Goal: Information Seeking & Learning: Learn about a topic

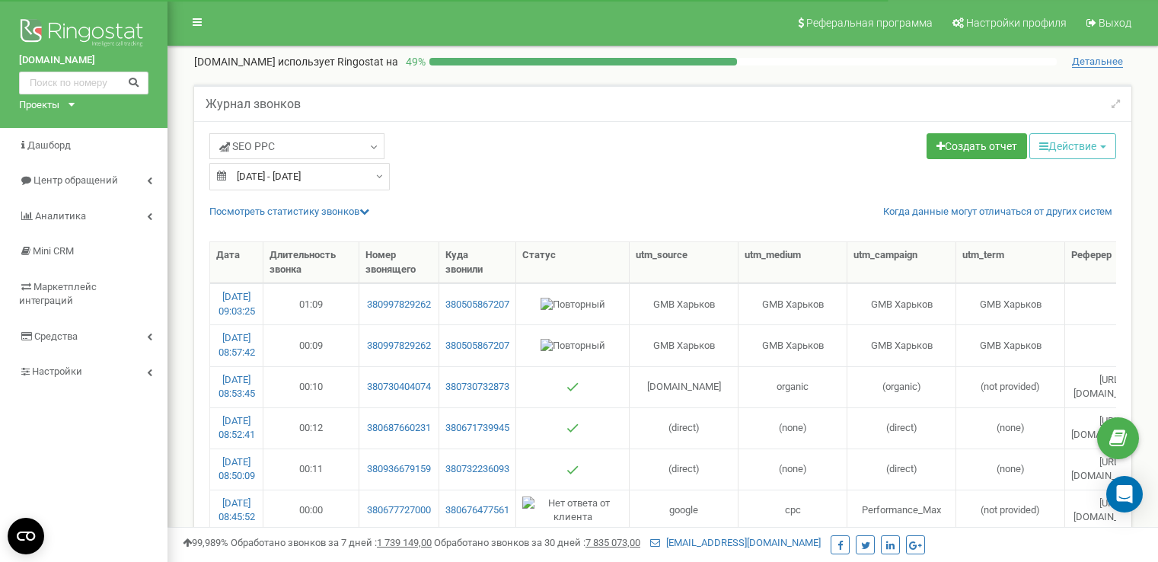
select select "50"
click at [72, 174] on span "Центр обращений" at bounding box center [68, 181] width 99 height 14
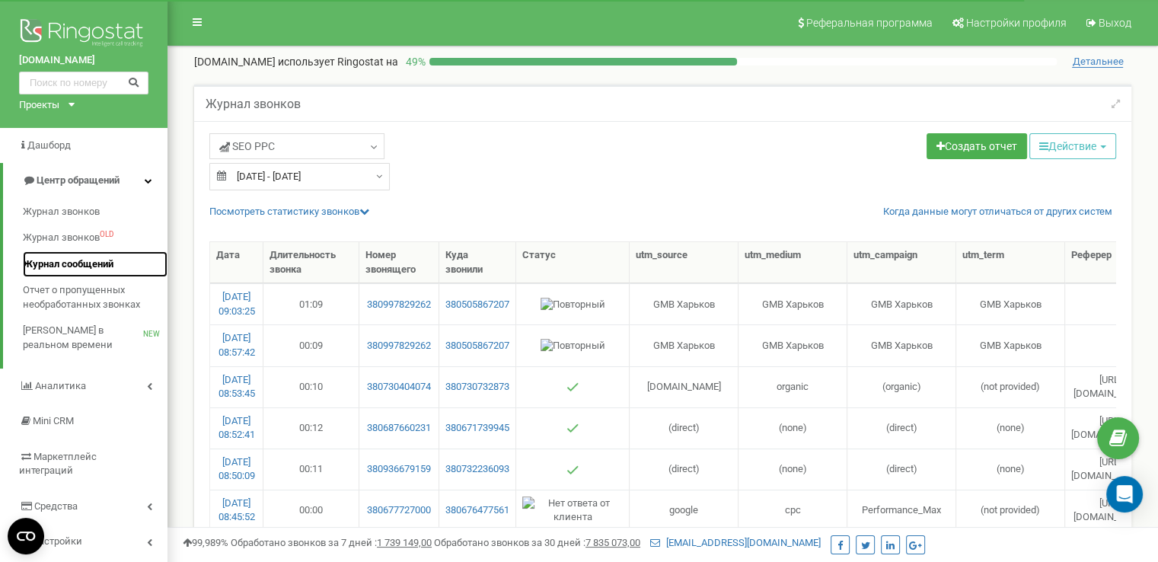
click at [56, 268] on span "Журнал сообщений" at bounding box center [68, 264] width 91 height 14
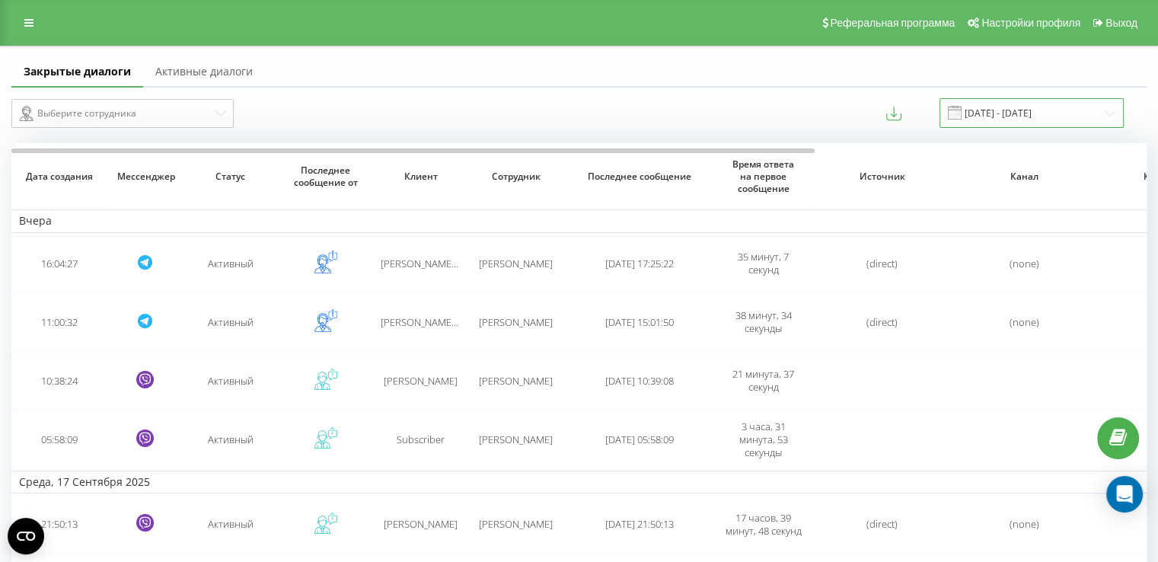
click at [1045, 117] on input "19.08.2025 - 19.09.2025" at bounding box center [1032, 113] width 184 height 30
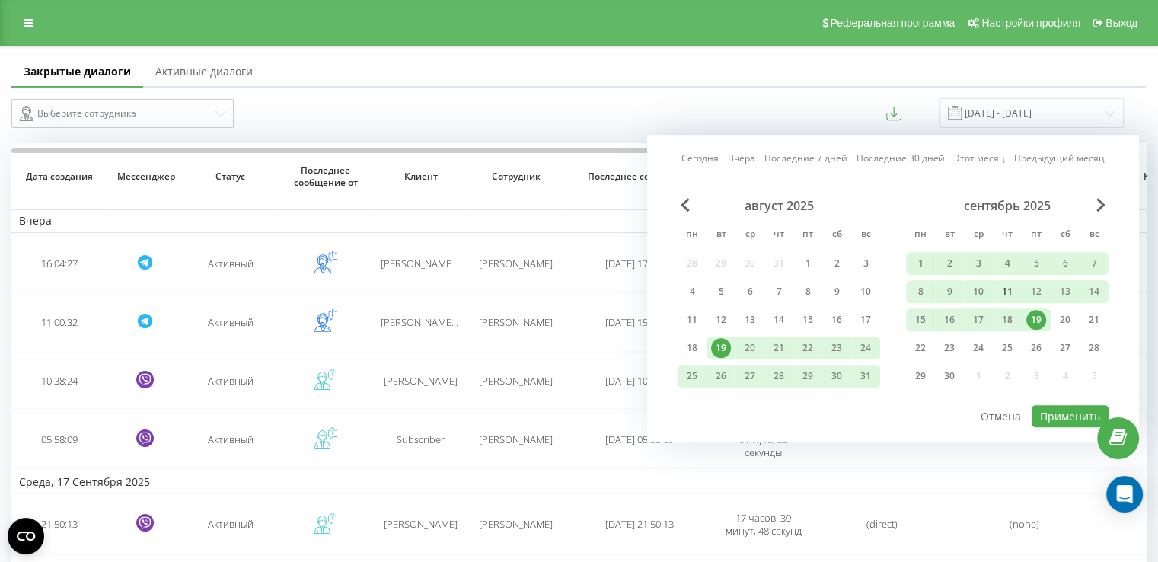
click at [1005, 296] on div "11" at bounding box center [1008, 292] width 20 height 20
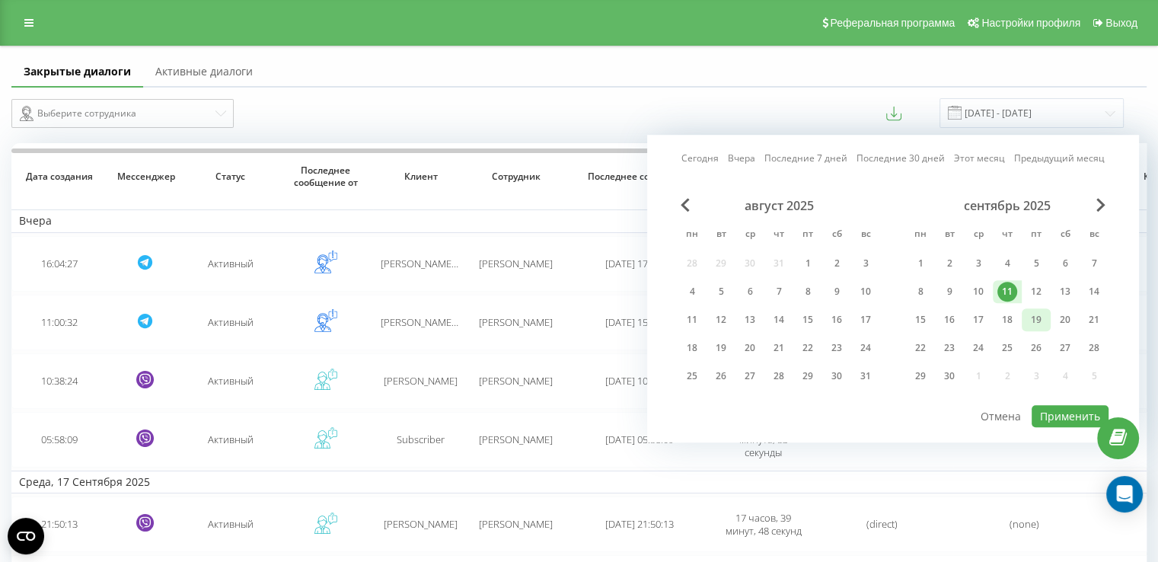
click at [1035, 318] on div "19" at bounding box center [1037, 320] width 20 height 20
click at [1062, 405] on button "Применить" at bounding box center [1070, 416] width 77 height 22
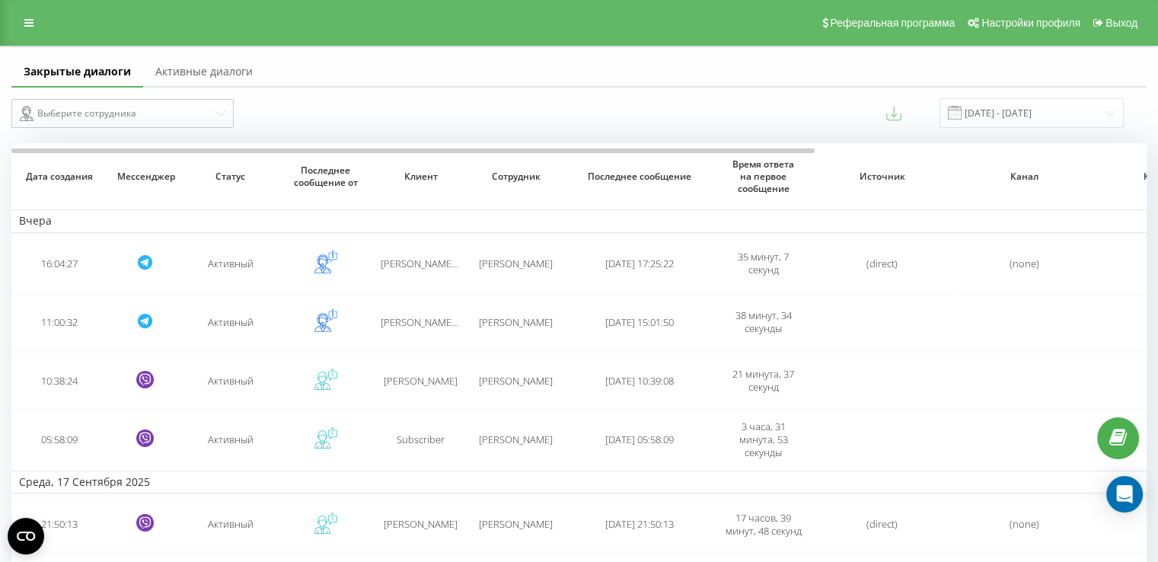
click at [897, 113] on icon at bounding box center [894, 111] width 6 height 11
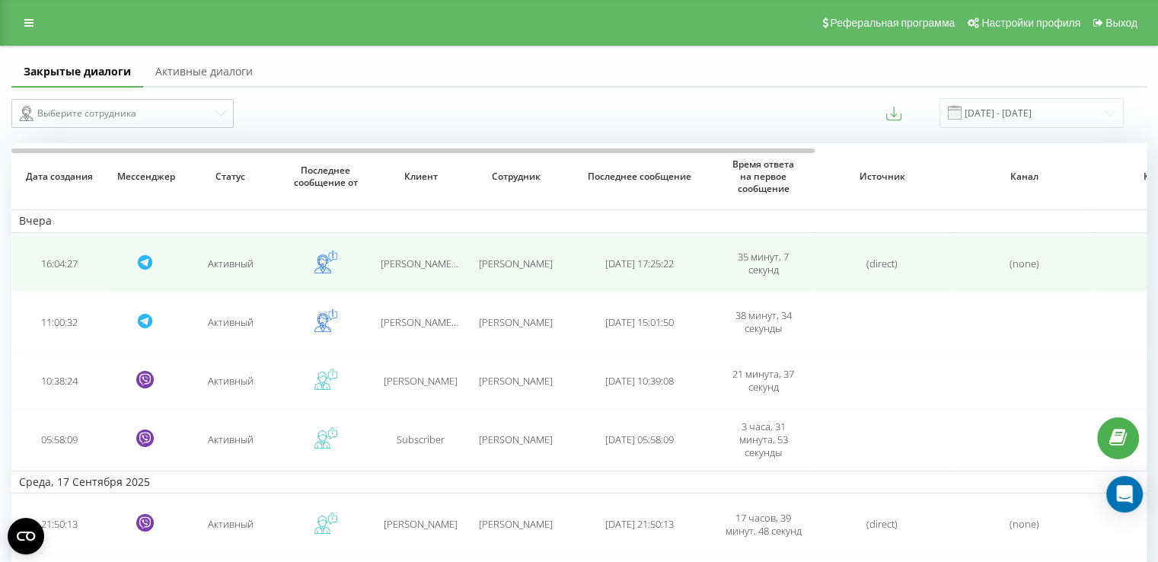
click at [379, 253] on td "Rita (@lovelyritahey)" at bounding box center [420, 264] width 95 height 56
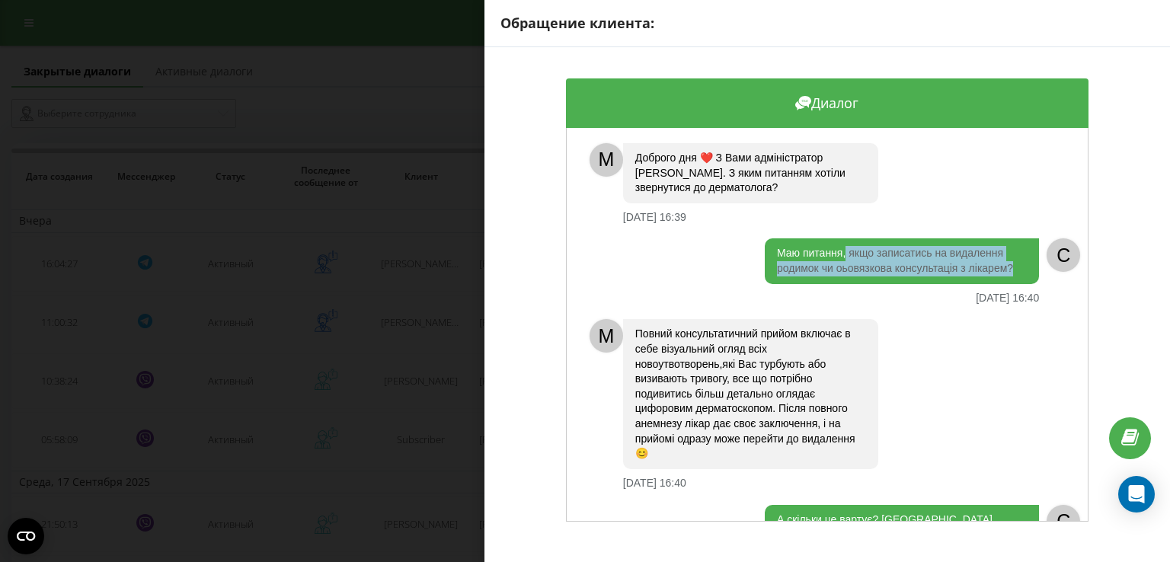
drag, startPoint x: 842, startPoint y: 256, endPoint x: 1008, endPoint y: 274, distance: 167.0
click at [1008, 274] on div "Маю питання, якщо записатись на видалення родимок чи оьовязкова консультація з …" at bounding box center [902, 260] width 274 height 45
copy div "якщо записатись на видалення родимок чи оьовязкова консультація з лікарем?"
click at [413, 260] on div "Обращение клиента: Диалог M Доброго дня ❤️ З Вами адміністратор Іра. З яким пит…" at bounding box center [585, 281] width 1170 height 562
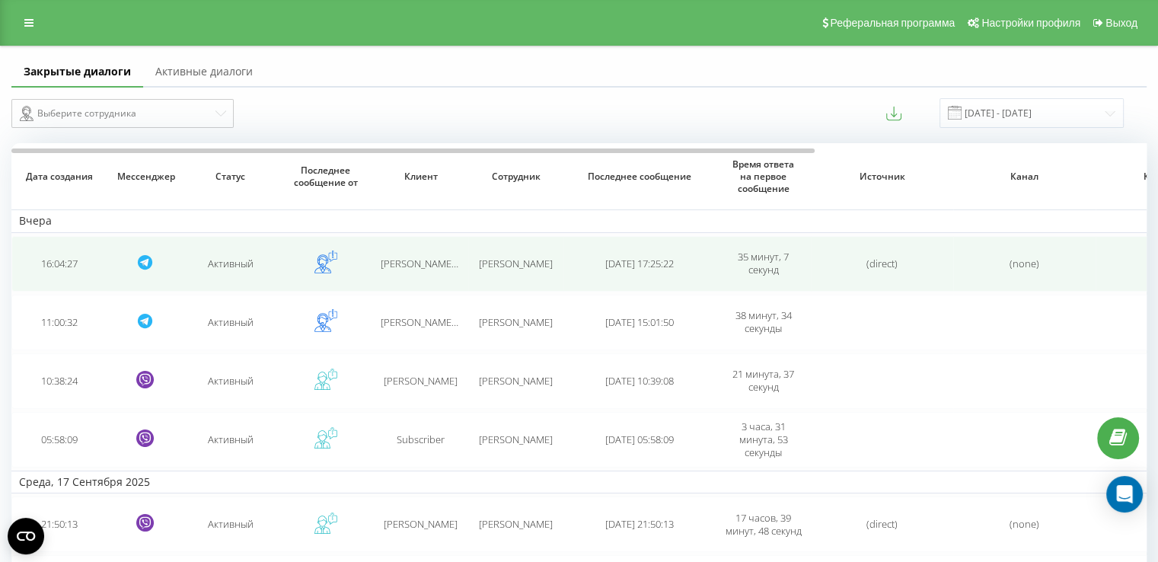
click at [410, 260] on span "Rita (@lovelyritahey)" at bounding box center [454, 264] width 147 height 14
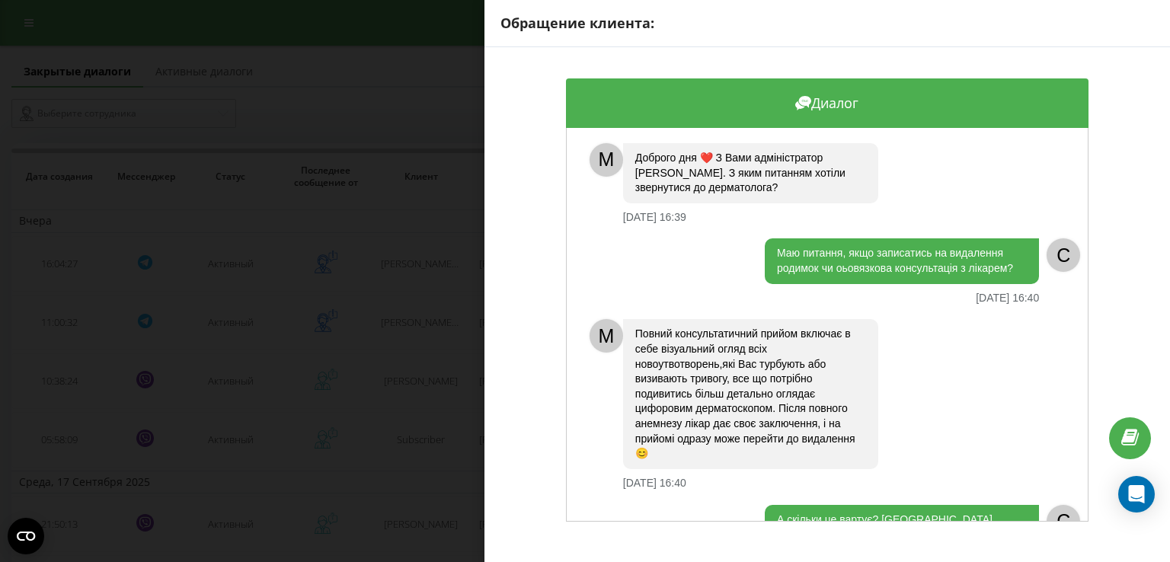
click at [398, 324] on div "Обращение клиента: Диалог M Доброго дня ❤️ З Вами адміністратор Іра. З яким пит…" at bounding box center [585, 281] width 1170 height 562
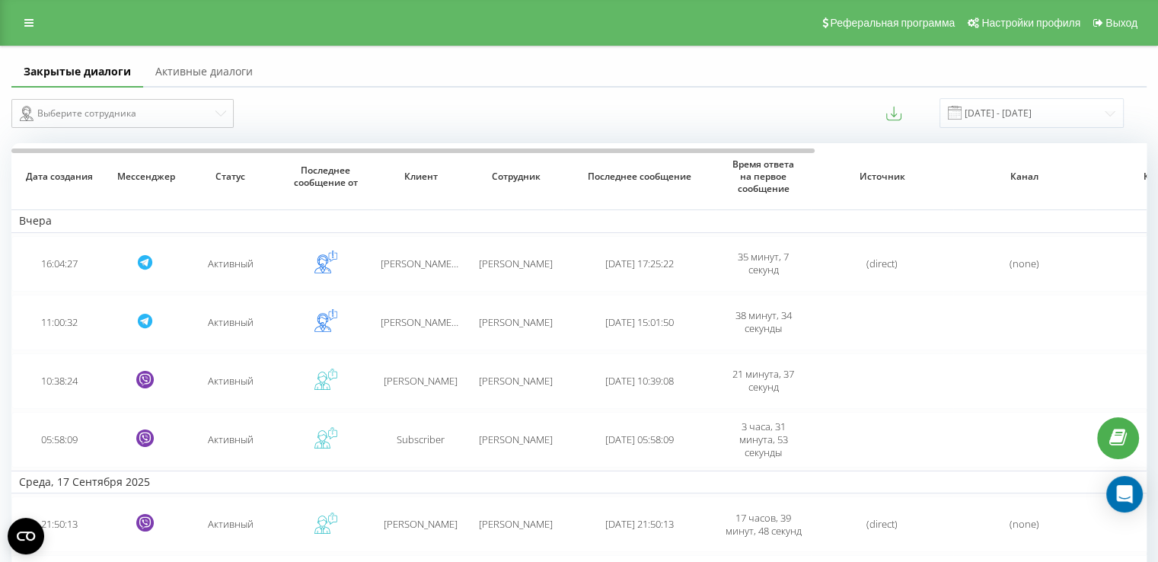
click at [398, 324] on span "Татьяна (@TatyanaLubivaya)" at bounding box center [464, 322] width 166 height 14
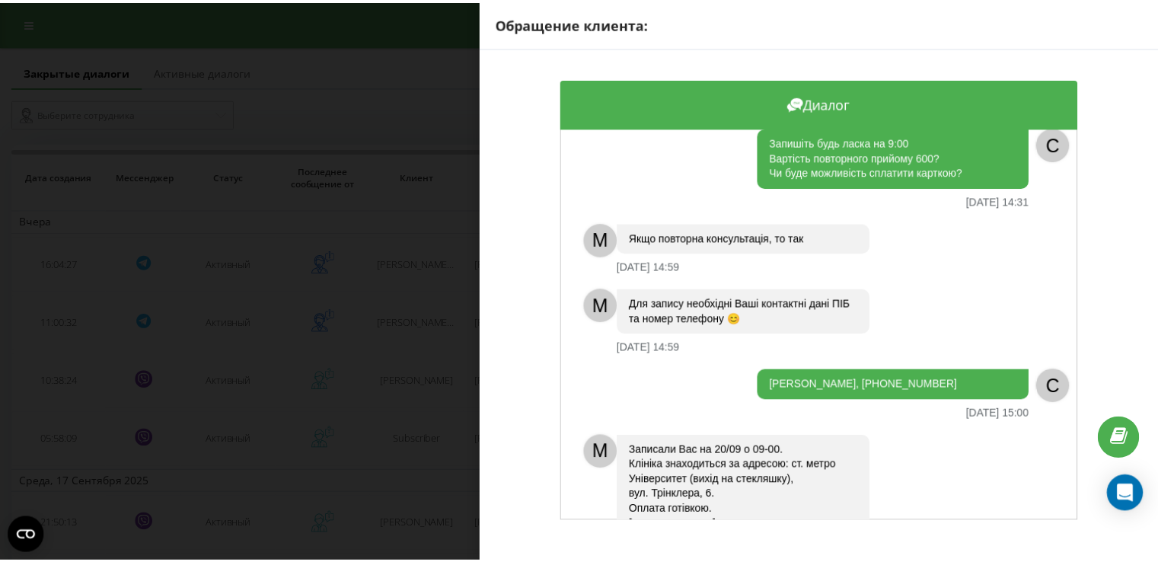
scroll to position [487, 0]
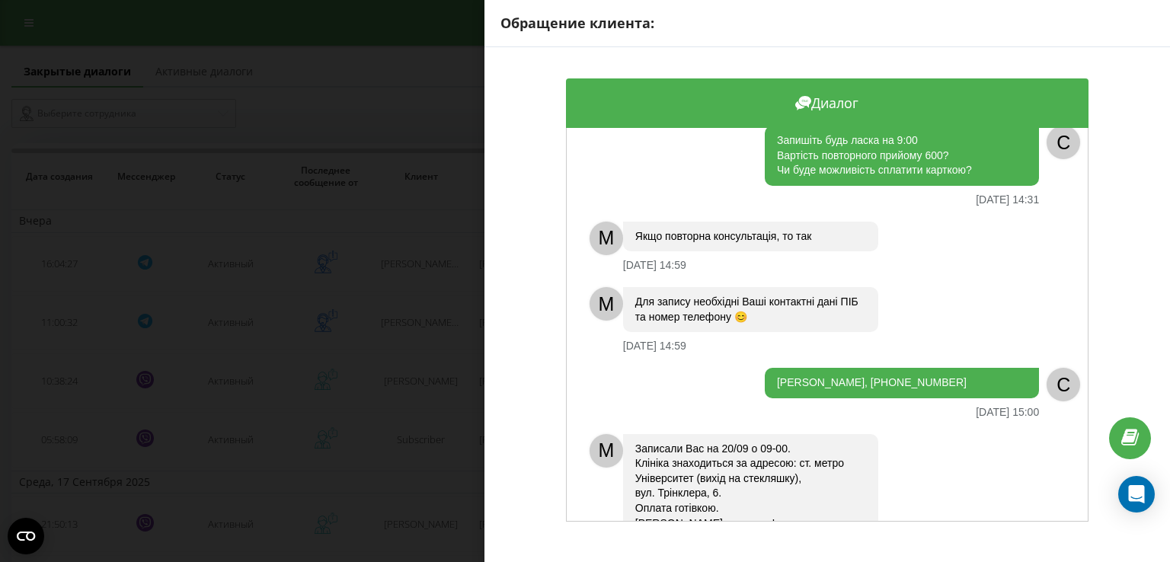
drag, startPoint x: 984, startPoint y: 375, endPoint x: 756, endPoint y: 386, distance: 228.0
click at [756, 386] on div "Любівая Тетяна Сергіївна, 068-333-00-49 18.09.2025 15:00" at bounding box center [810, 393] width 457 height 50
copy div "Любівая Тетяна Сергіївна, 068-333-00-49"
click at [443, 288] on div "Обращение клиента: Диалог Вітаю. Цікавить запис на прийом до Красій Ірини Микол…" at bounding box center [585, 281] width 1170 height 562
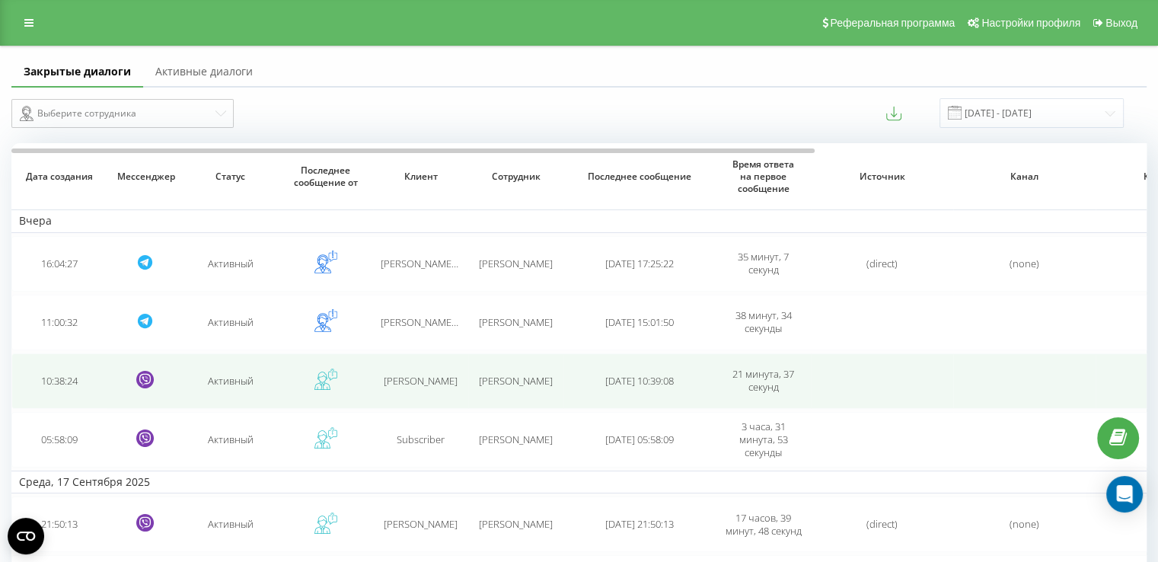
click at [433, 380] on span "Евгения" at bounding box center [421, 381] width 74 height 14
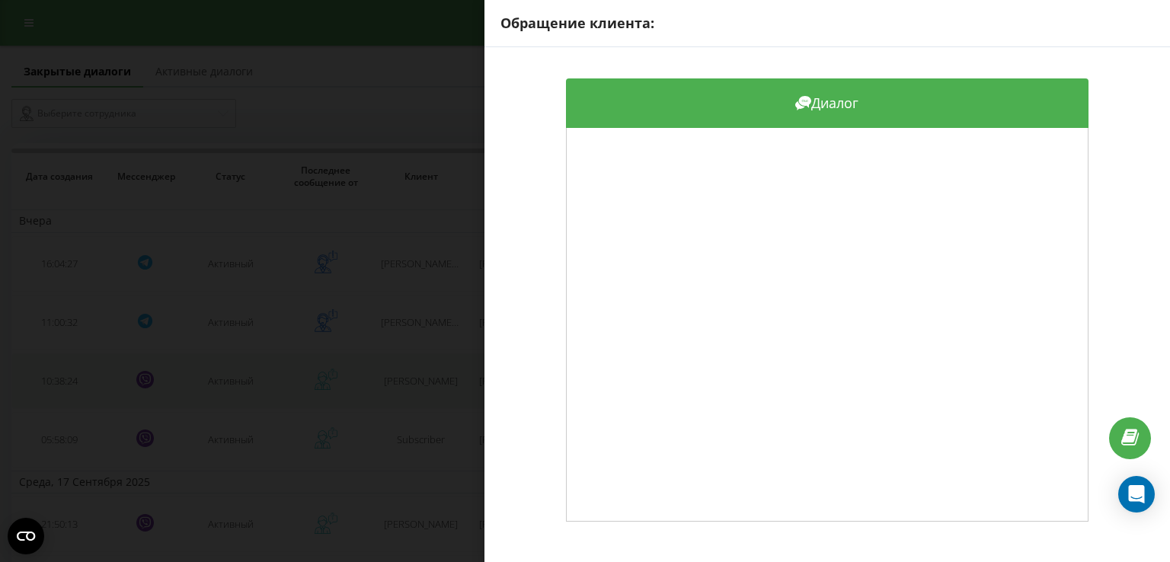
click at [433, 380] on div "Обращение клиента: Диалог" at bounding box center [585, 281] width 1170 height 562
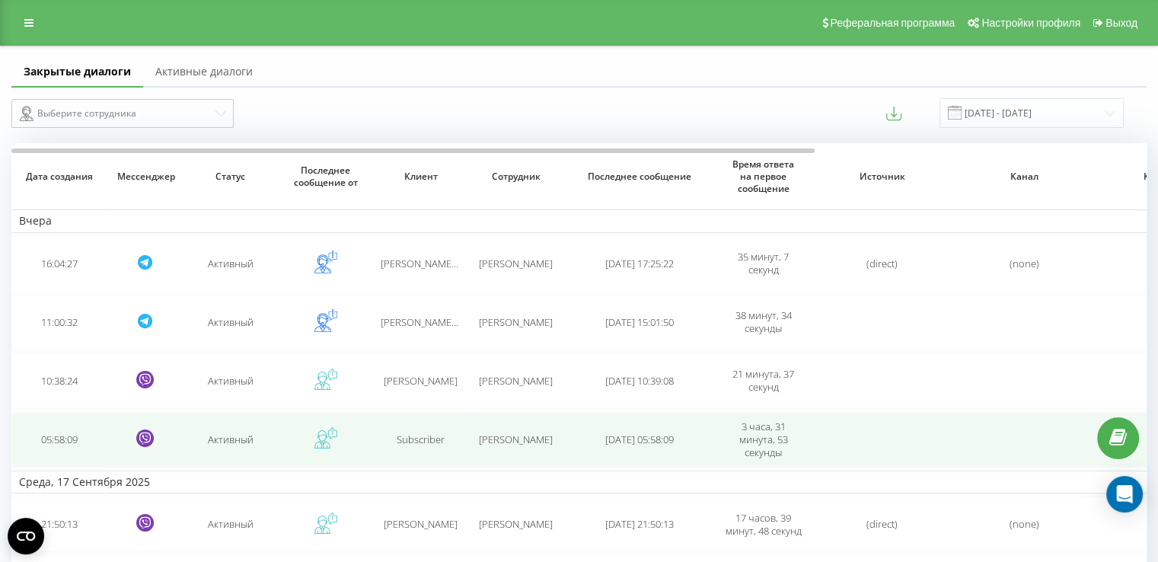
click at [423, 446] on td "Subscriber" at bounding box center [420, 440] width 95 height 56
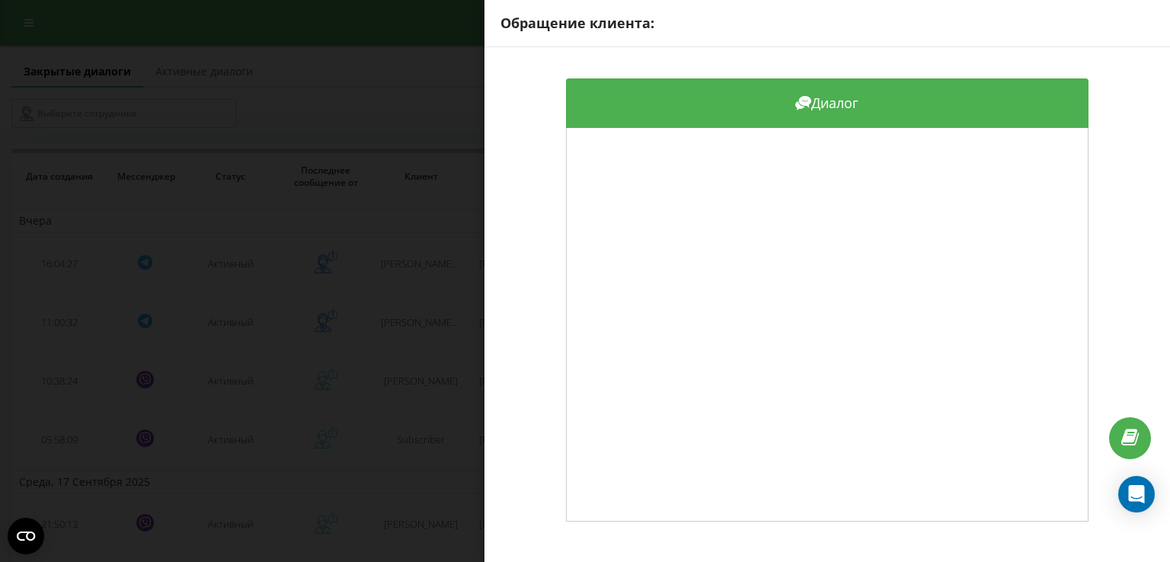
click at [423, 447] on div "Обращение клиента: Диалог" at bounding box center [585, 281] width 1170 height 562
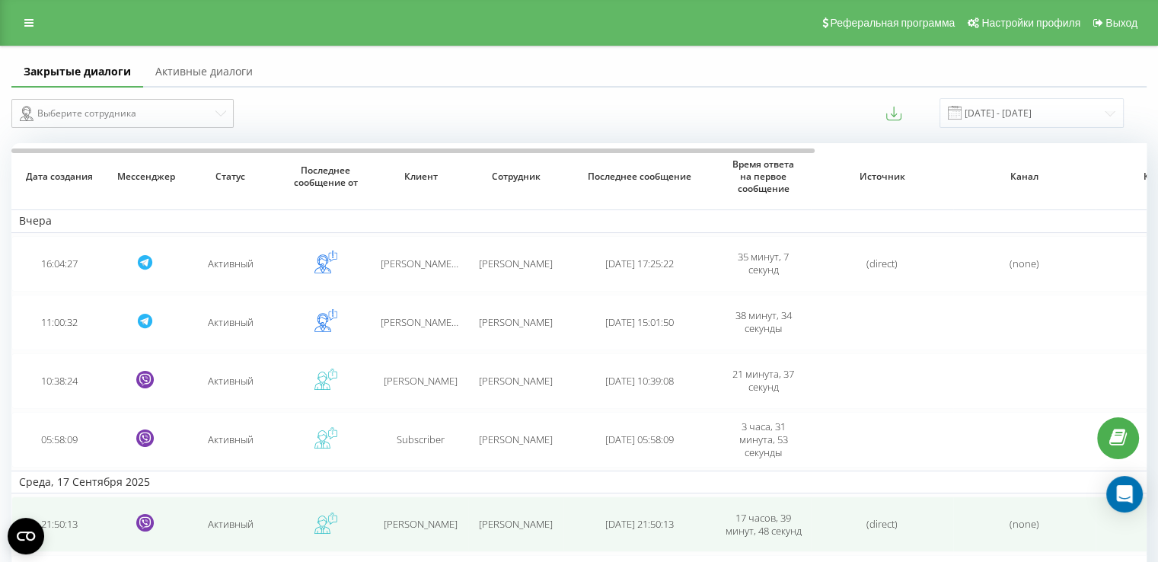
click at [417, 514] on td "Єгор Синчук" at bounding box center [420, 525] width 95 height 56
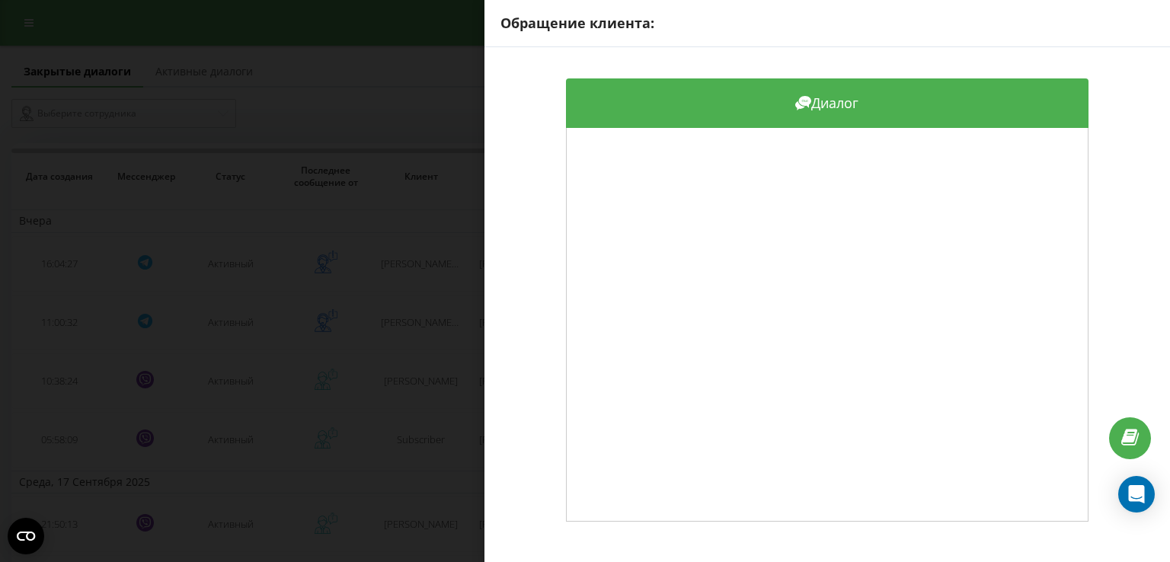
click at [423, 472] on div "Обращение клиента: Диалог" at bounding box center [585, 281] width 1170 height 562
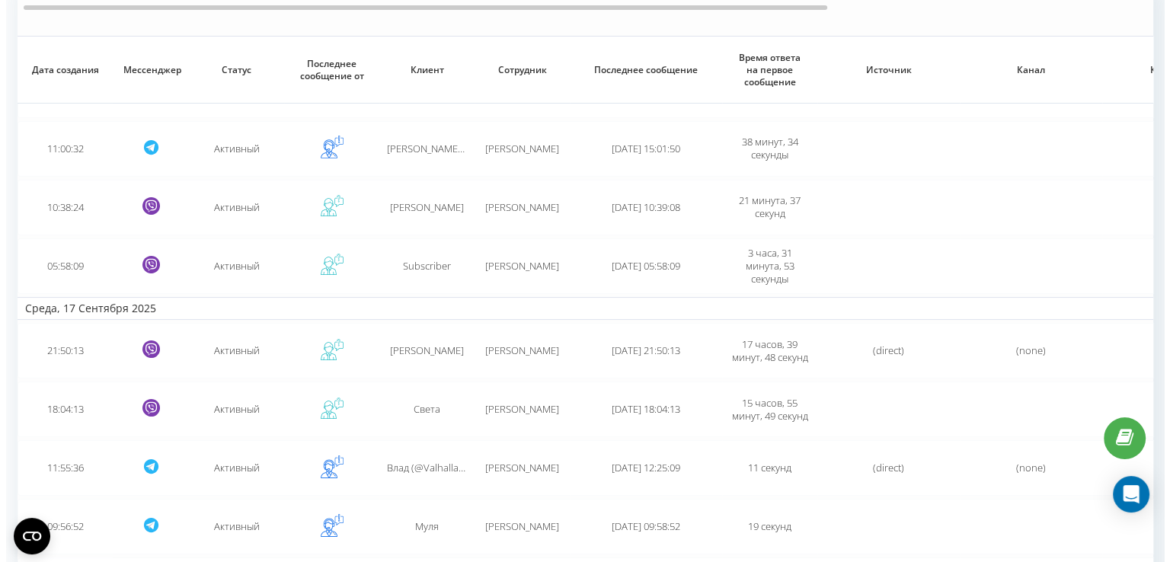
scroll to position [257, 0]
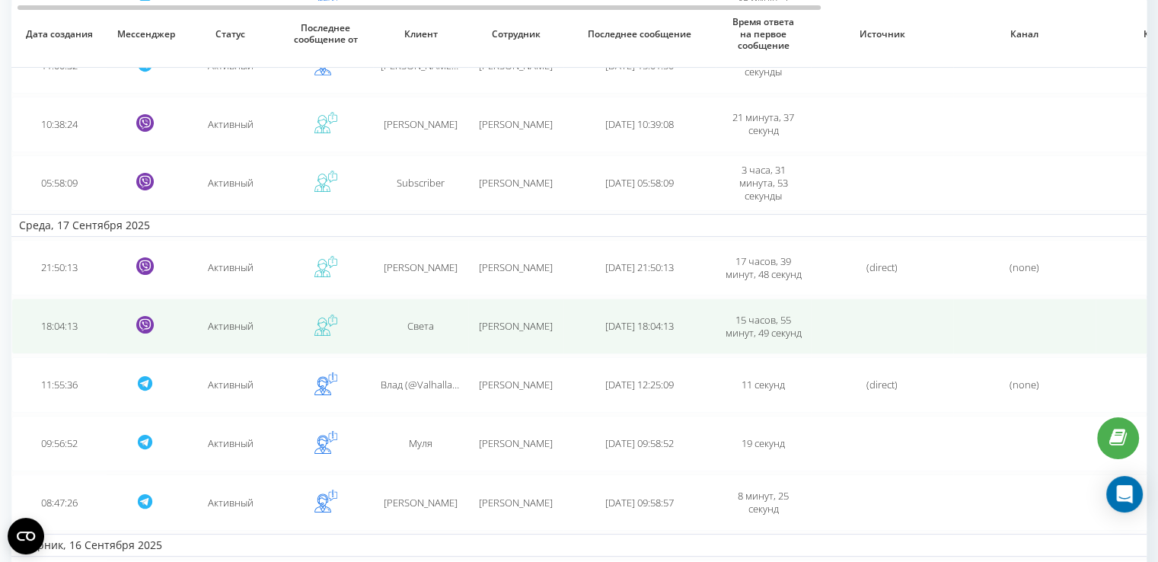
click at [503, 313] on td "Ира Боброва" at bounding box center [515, 327] width 95 height 56
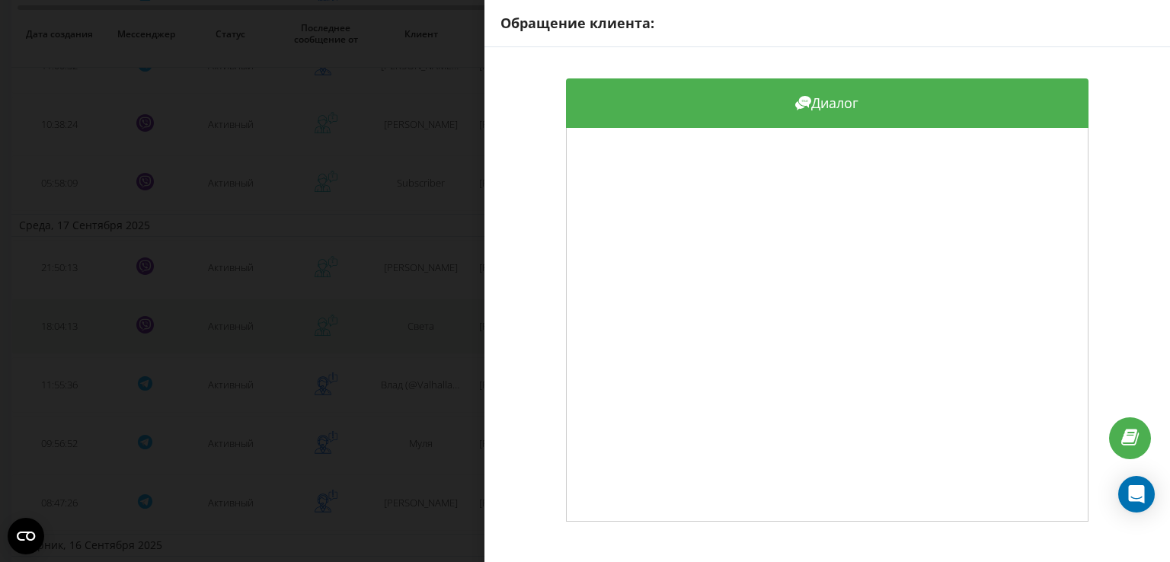
click at [503, 313] on div "Диалог" at bounding box center [826, 300] width 685 height 506
click at [433, 321] on div "Обращение клиента: Диалог" at bounding box center [585, 281] width 1170 height 562
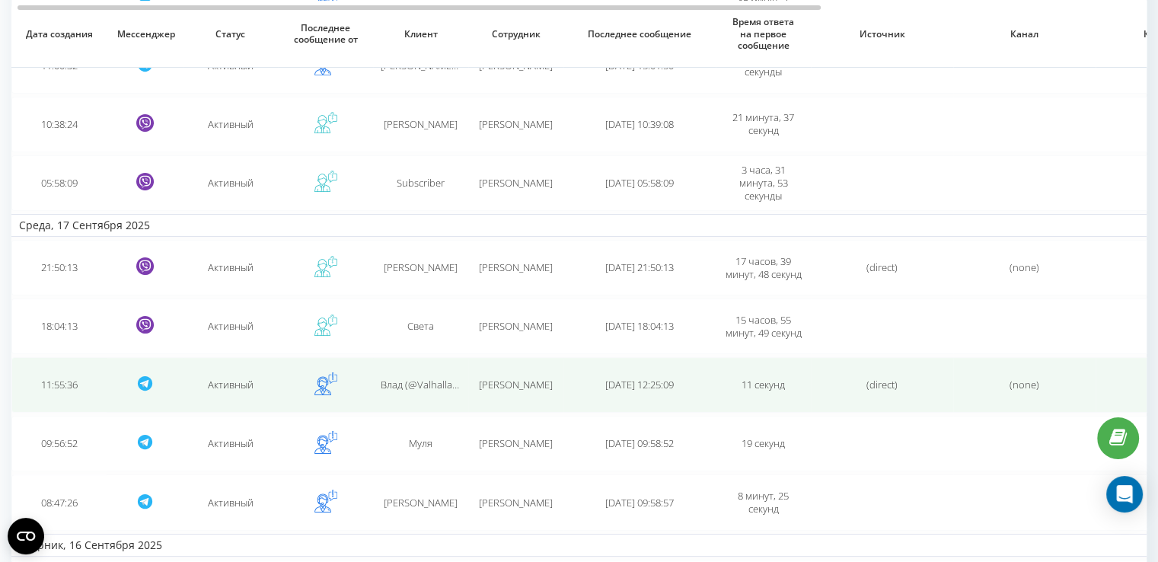
click at [430, 378] on span "Влад (@Valhalla_0906)" at bounding box center [431, 385] width 100 height 14
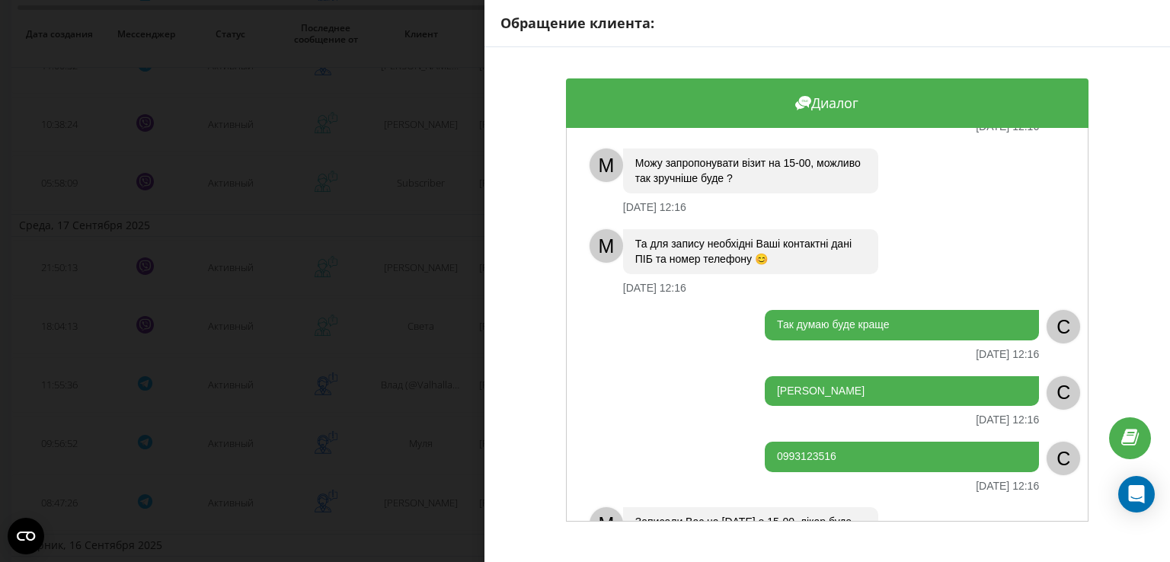
scroll to position [1311, 0]
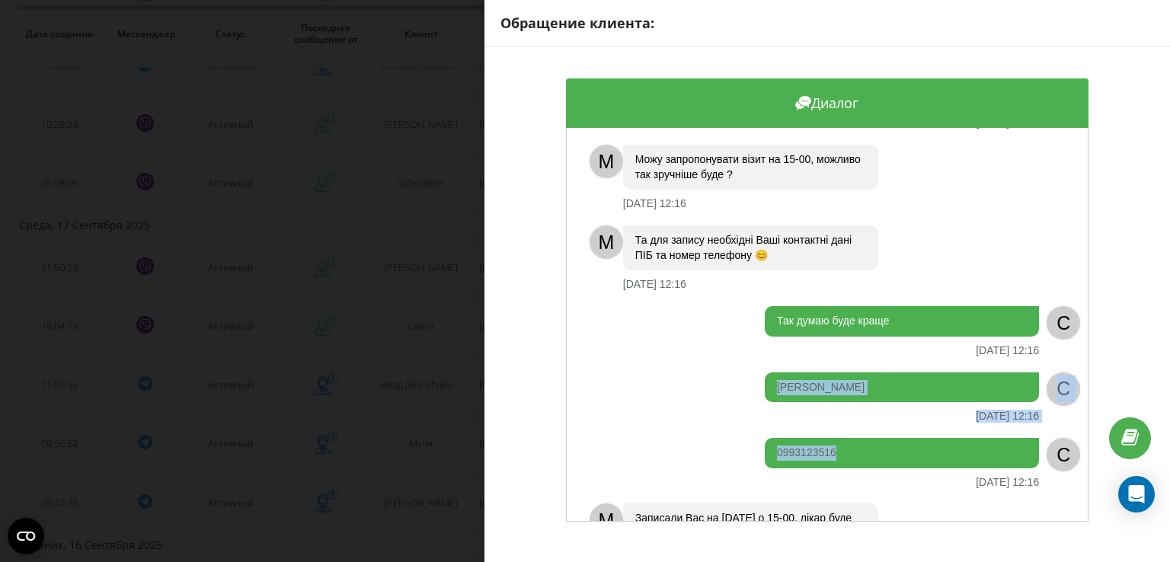
drag, startPoint x: 839, startPoint y: 422, endPoint x: 765, endPoint y: 366, distance: 92.3
click at [765, 366] on div "M Доброго дня ❤️ З Вами адміністратор Ліза. З яким питанням хотіли звернутися д…" at bounding box center [827, 325] width 522 height 394
copy div "Чабанюк Владислав Миколайович 17.09.2025 12:16 C 0993123516"
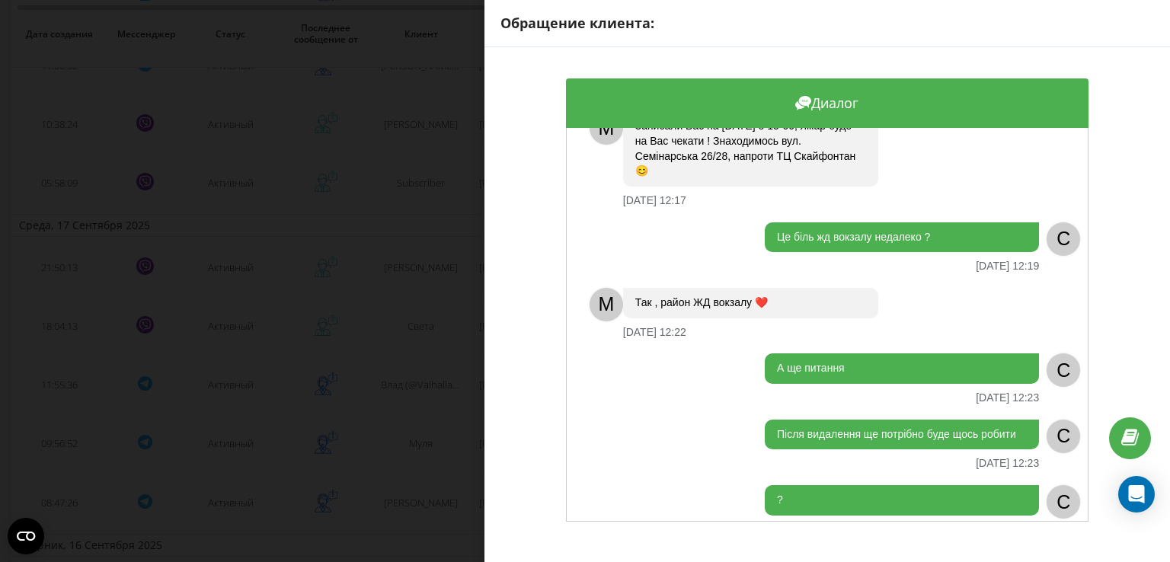
scroll to position [1800, 0]
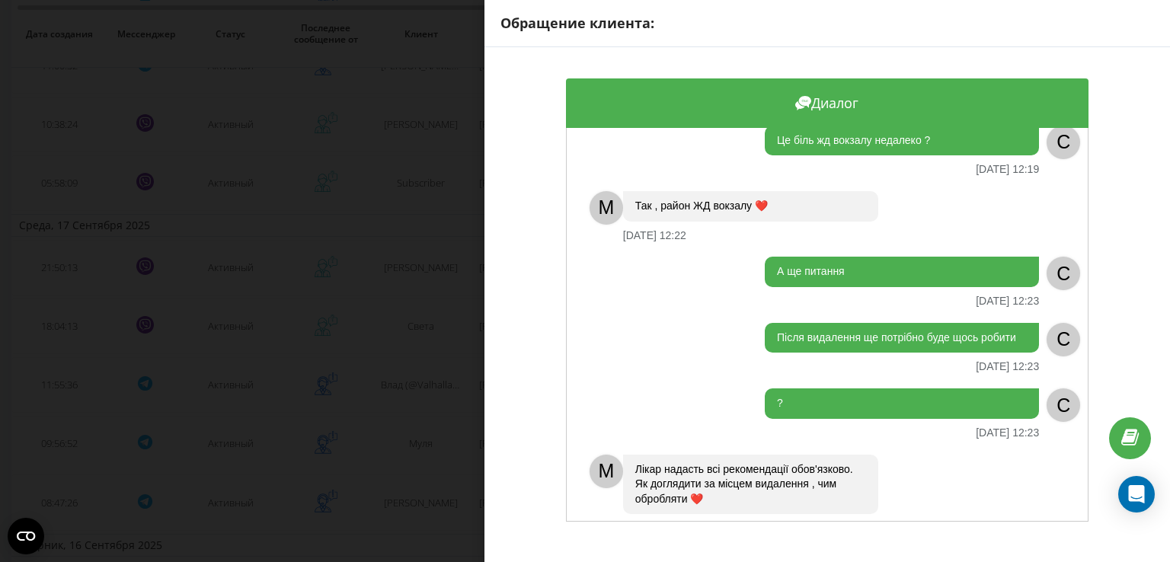
click at [423, 332] on div "Обращение клиента: Диалог M Доброго дня ❤️ З Вами адміністратор Ліза. З яким пи…" at bounding box center [585, 281] width 1170 height 562
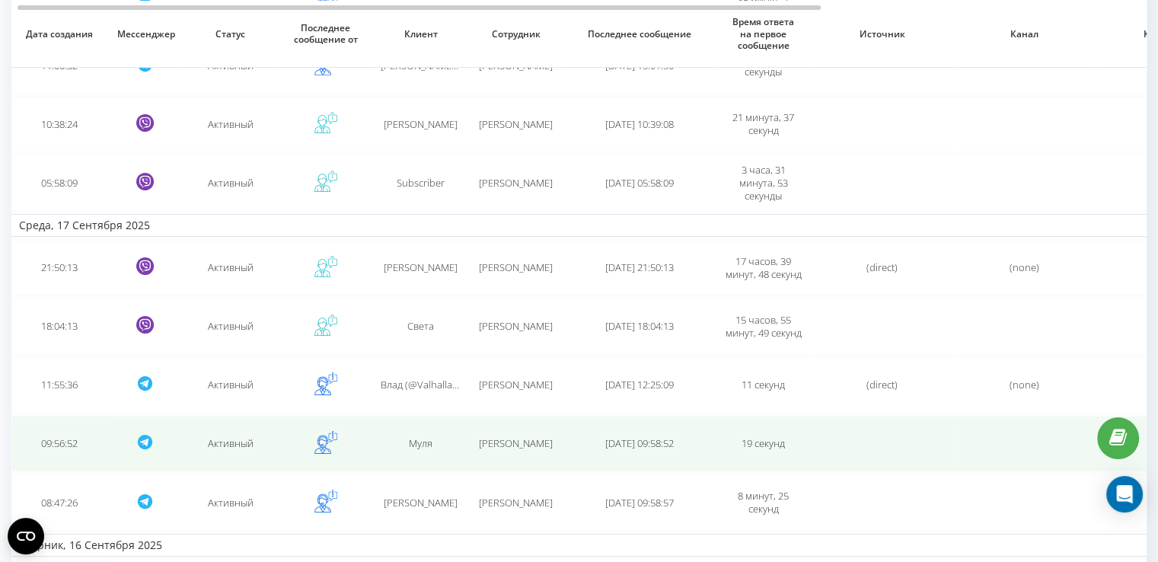
click at [417, 447] on td "Муля" at bounding box center [420, 444] width 95 height 56
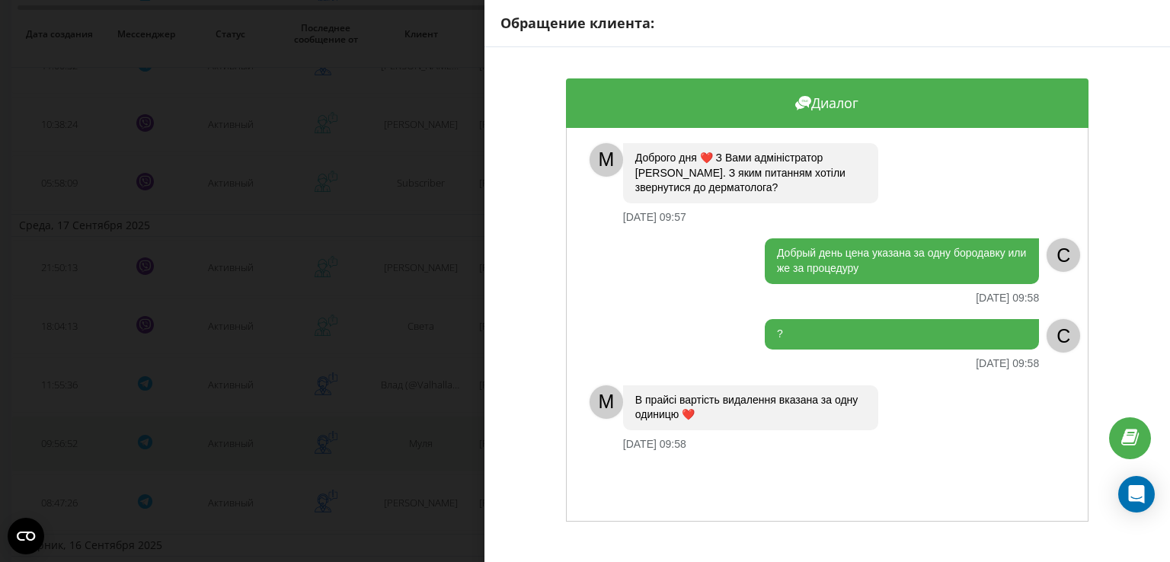
click at [417, 447] on div "Обращение клиента: Диалог M Доброго дня ❤️ З Вами адміністратор Ліза. З яким пи…" at bounding box center [585, 281] width 1170 height 562
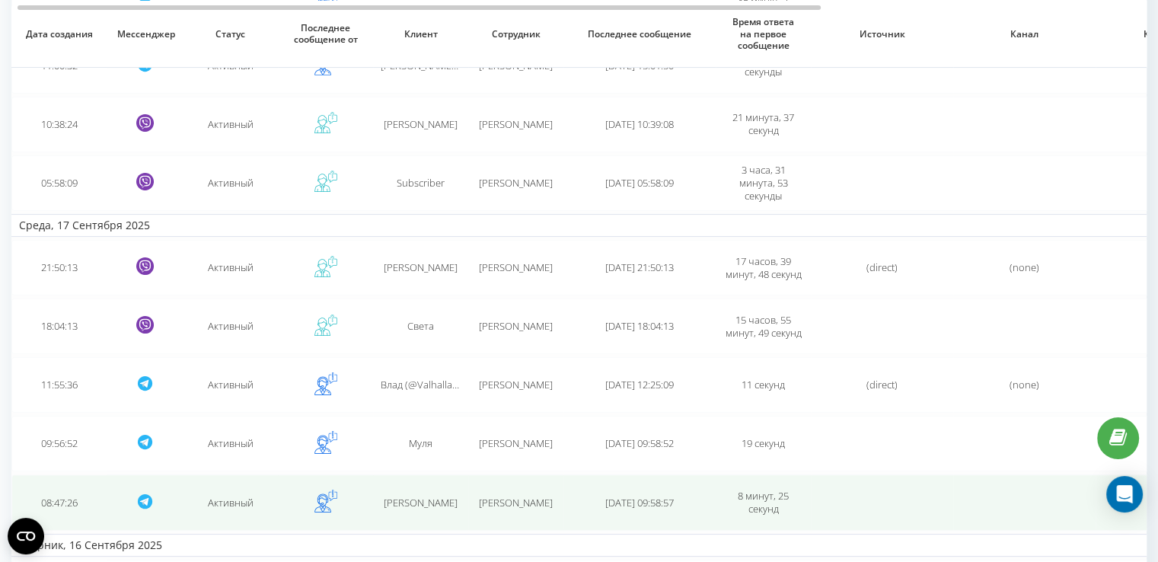
click at [408, 500] on span "Rusanov Sergii" at bounding box center [421, 503] width 74 height 14
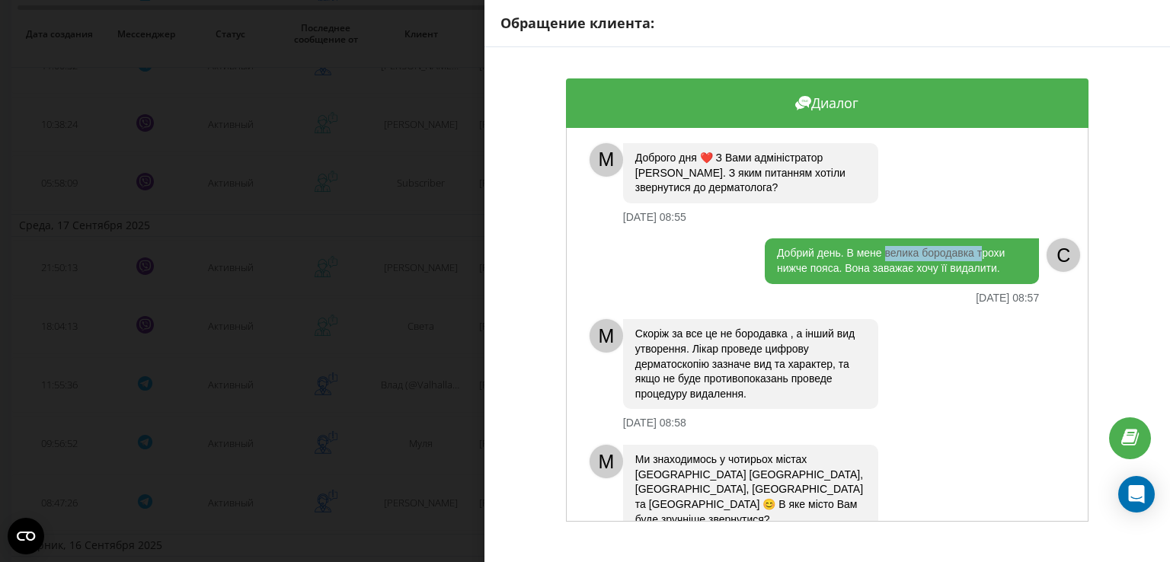
drag, startPoint x: 880, startPoint y: 255, endPoint x: 976, endPoint y: 255, distance: 96.0
click at [976, 255] on div "Добрий день. В мене велика бородавка трохи нижче пояса. Вона заважає хочу її ви…" at bounding box center [902, 260] width 274 height 45
copy div "велика бородавка т"
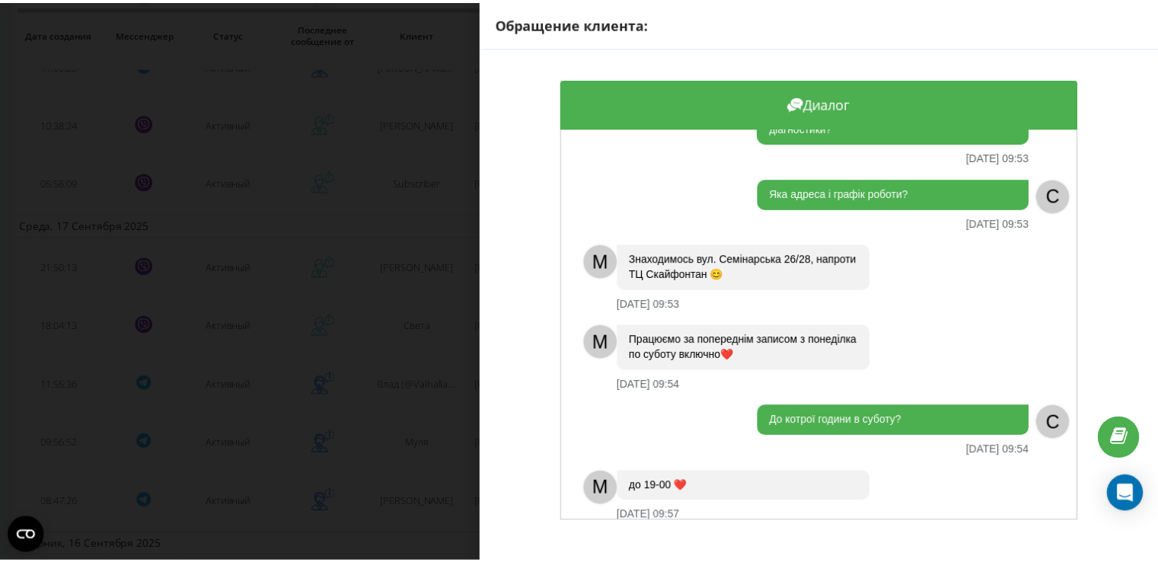
scroll to position [636, 0]
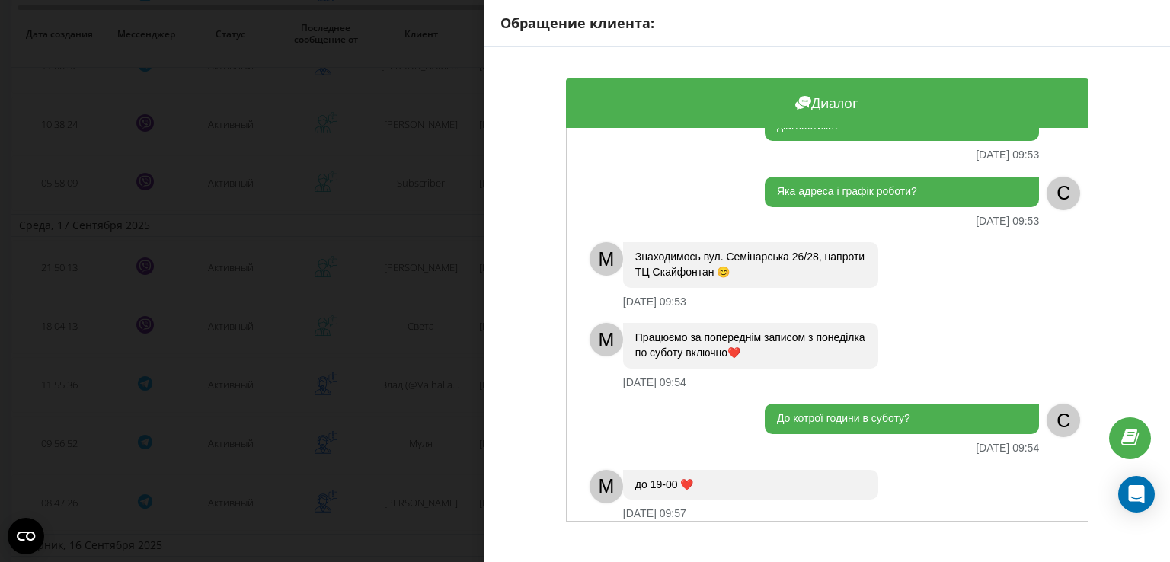
click at [400, 416] on div "Обращение клиента: Диалог M Доброго дня ❤️ З Вами адміністратор Ліза. З яким пи…" at bounding box center [585, 281] width 1170 height 562
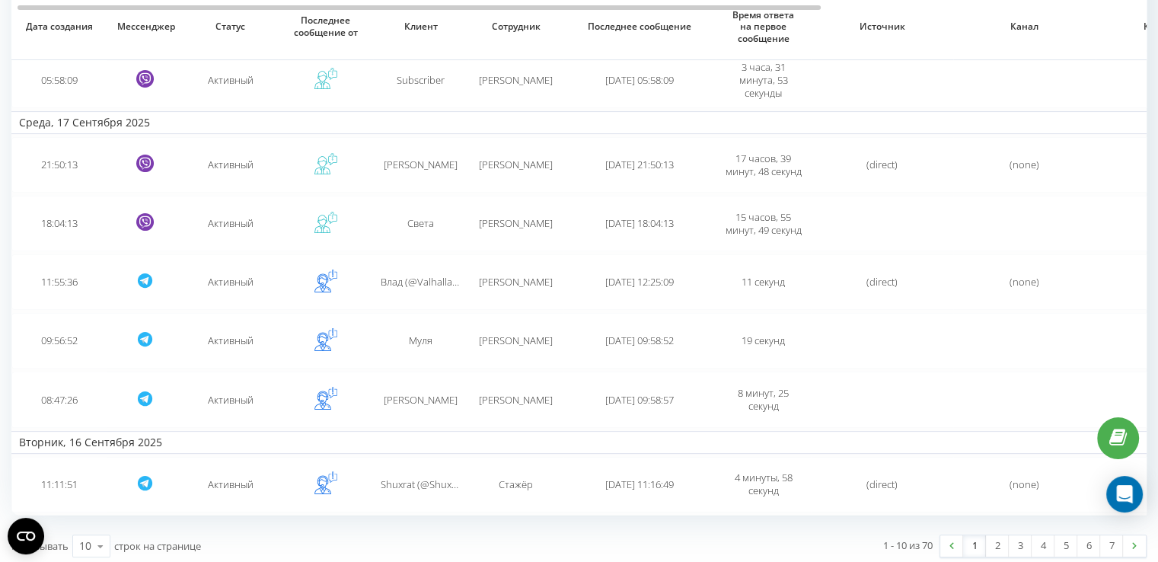
scroll to position [360, 0]
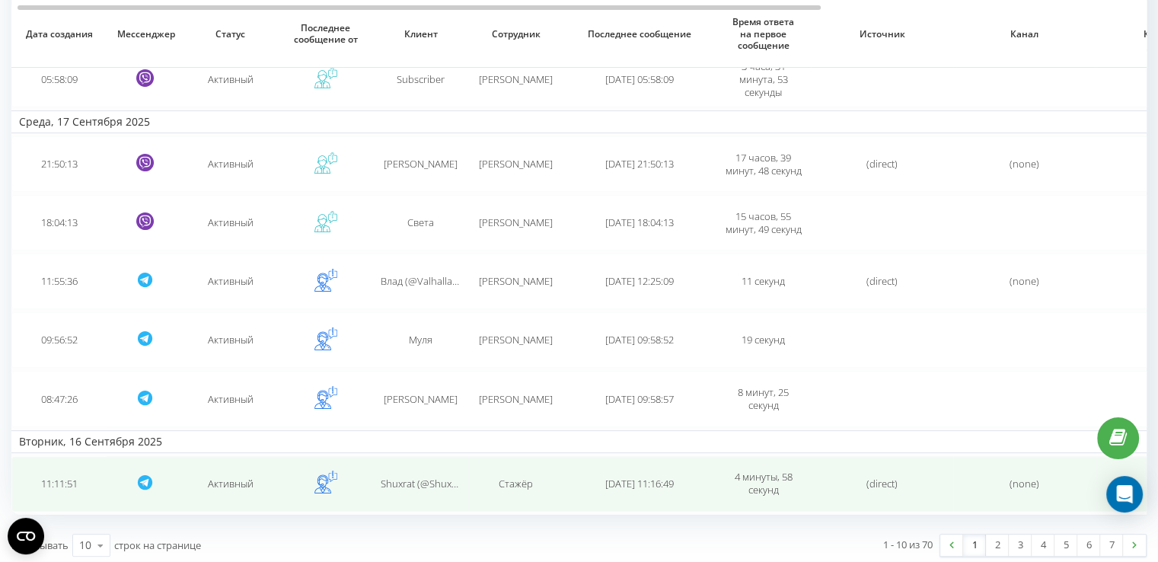
click at [644, 503] on td "2025-09-16 11:16:49" at bounding box center [640, 484] width 152 height 56
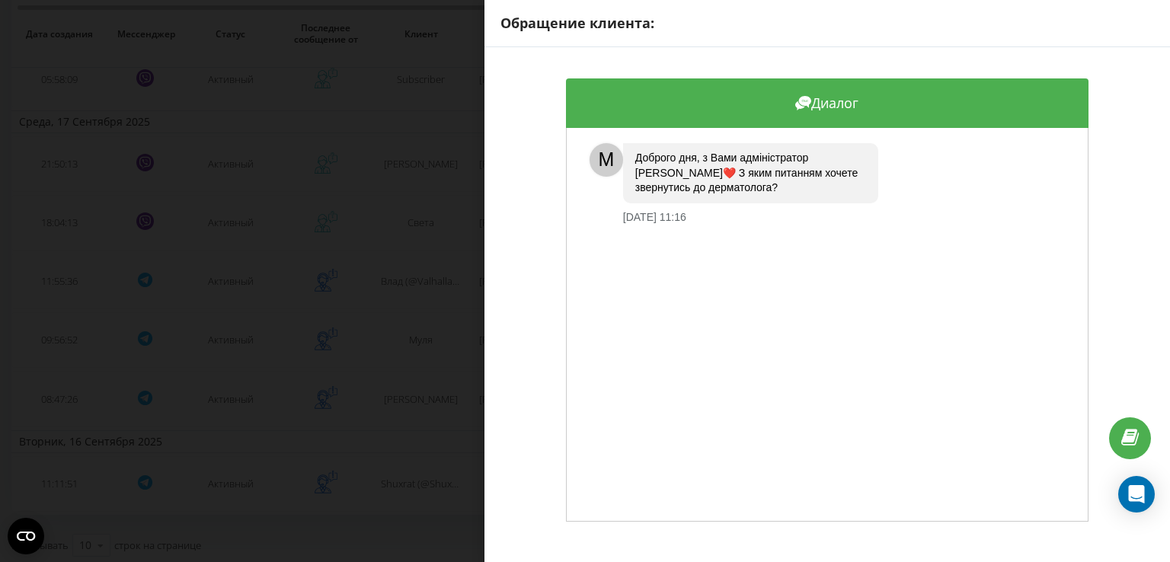
click at [445, 402] on div "Обращение клиента: Диалог M Доброго дня, з Вами адміністратор Маргарита❤️ З яки…" at bounding box center [585, 281] width 1170 height 562
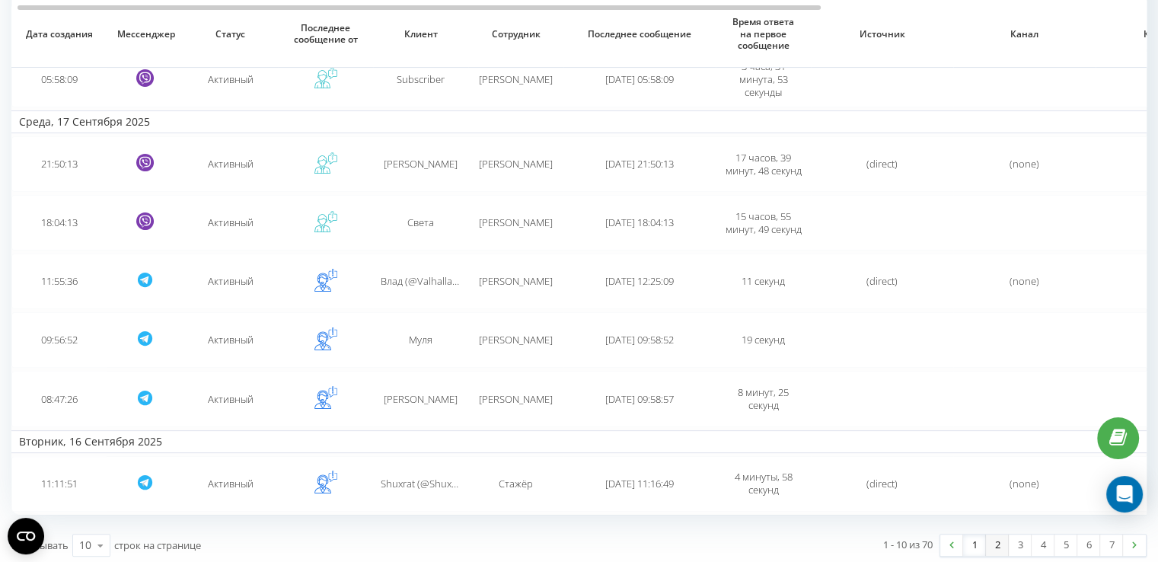
click at [1002, 538] on link "2" at bounding box center [997, 545] width 23 height 21
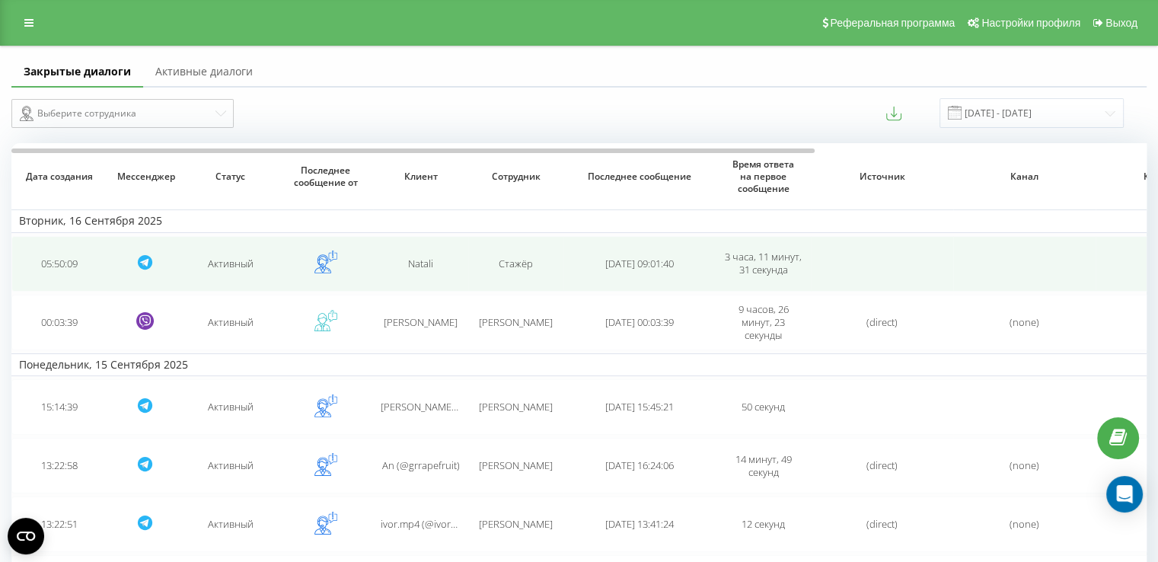
click at [527, 268] on span "Стажёр" at bounding box center [516, 264] width 34 height 14
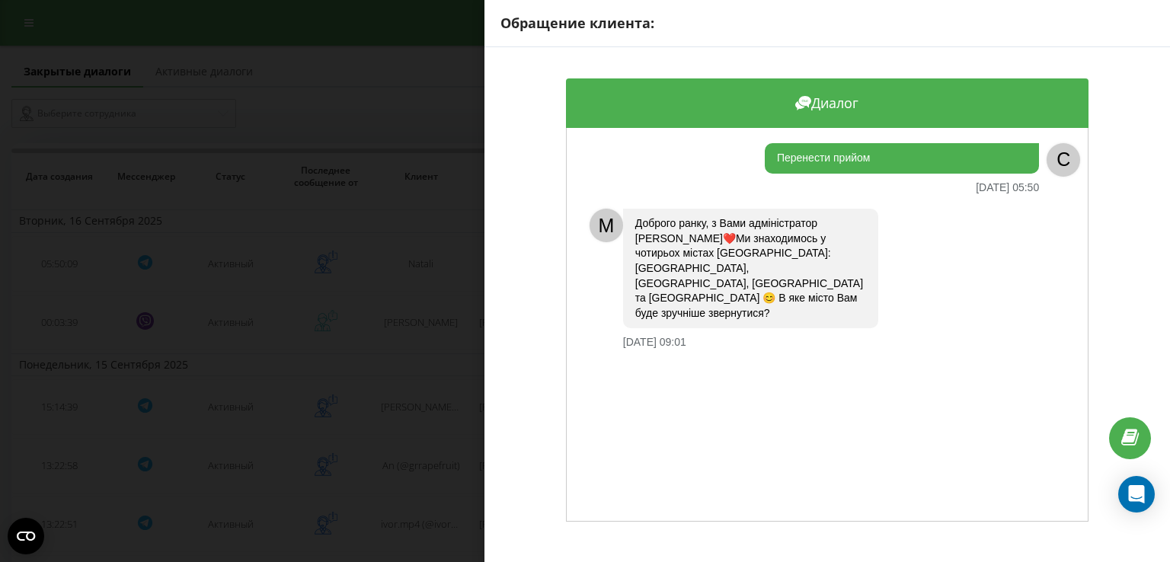
click at [395, 277] on div "Обращение клиента: Диалог Перенести прийом 16.09.2025 05:50 C M Доброго ранку, …" at bounding box center [585, 281] width 1170 height 562
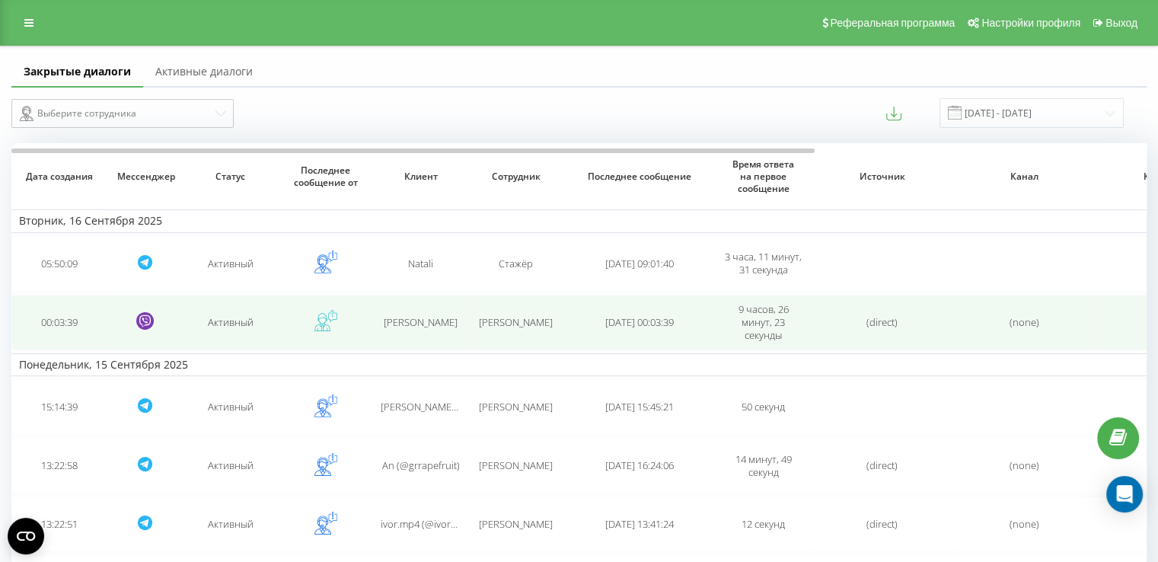
click at [430, 334] on td "Нина Кликунова" at bounding box center [420, 323] width 95 height 56
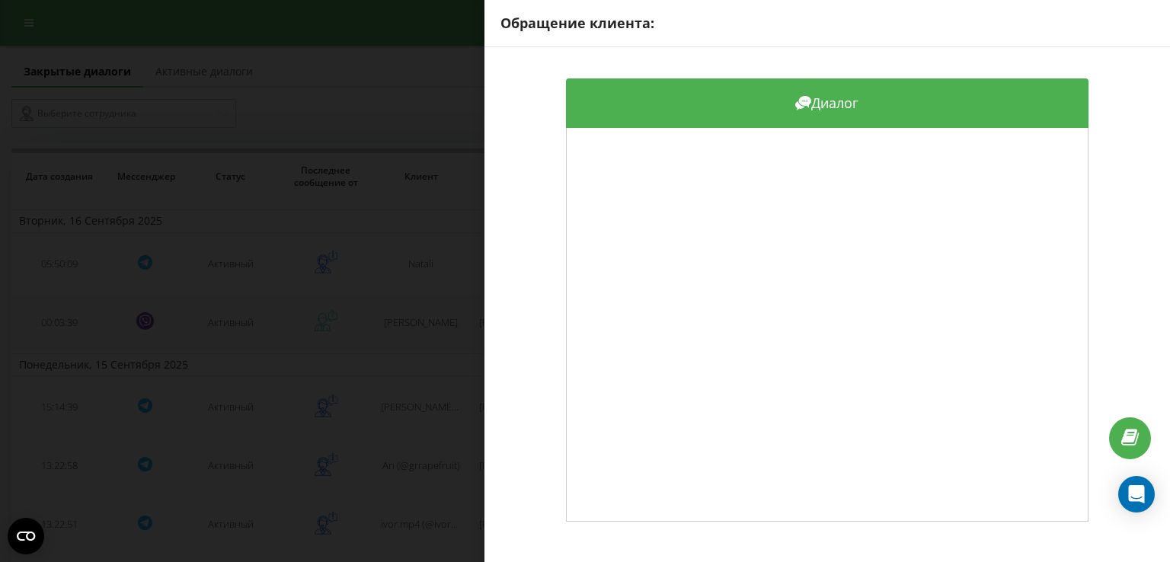
click at [430, 334] on div "Обращение клиента: Диалог" at bounding box center [585, 281] width 1170 height 562
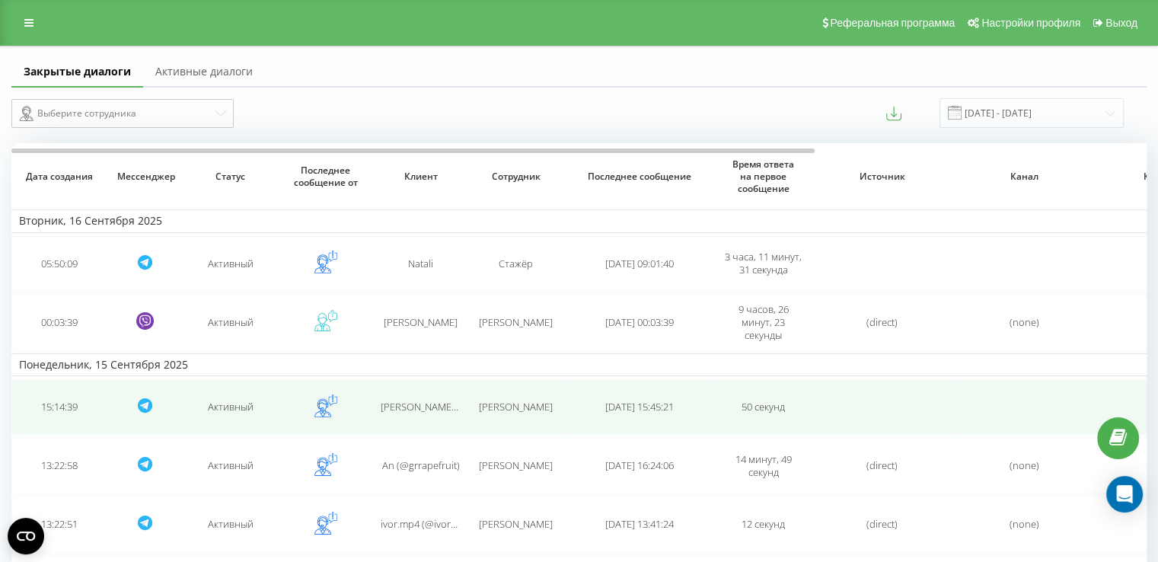
click at [416, 400] on span "Rimma Obukhova (@rimma_realtor_dubai)" at bounding box center [472, 407] width 183 height 14
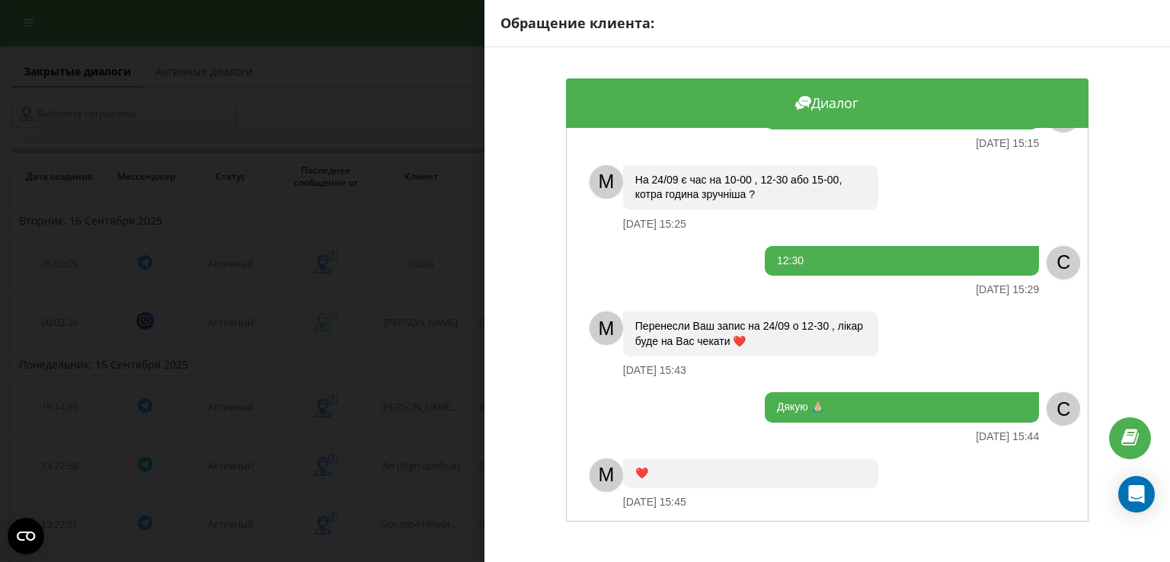
scroll to position [223, 0]
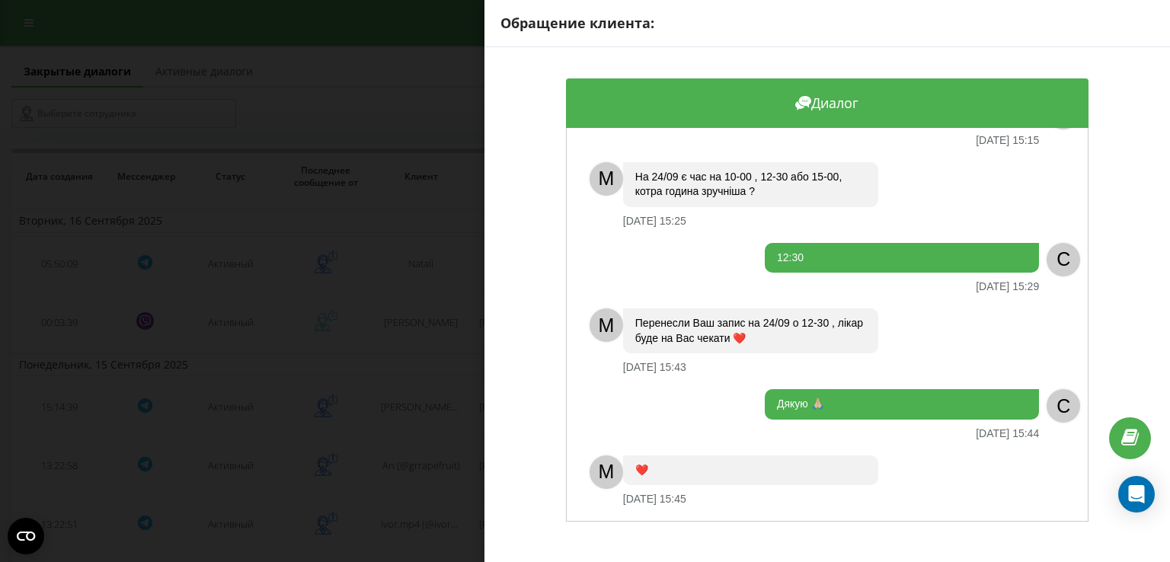
click at [416, 332] on div "Обращение клиента: Диалог Добрий день. Я записувалась на діагностику 22.09 на 1…" at bounding box center [585, 281] width 1170 height 562
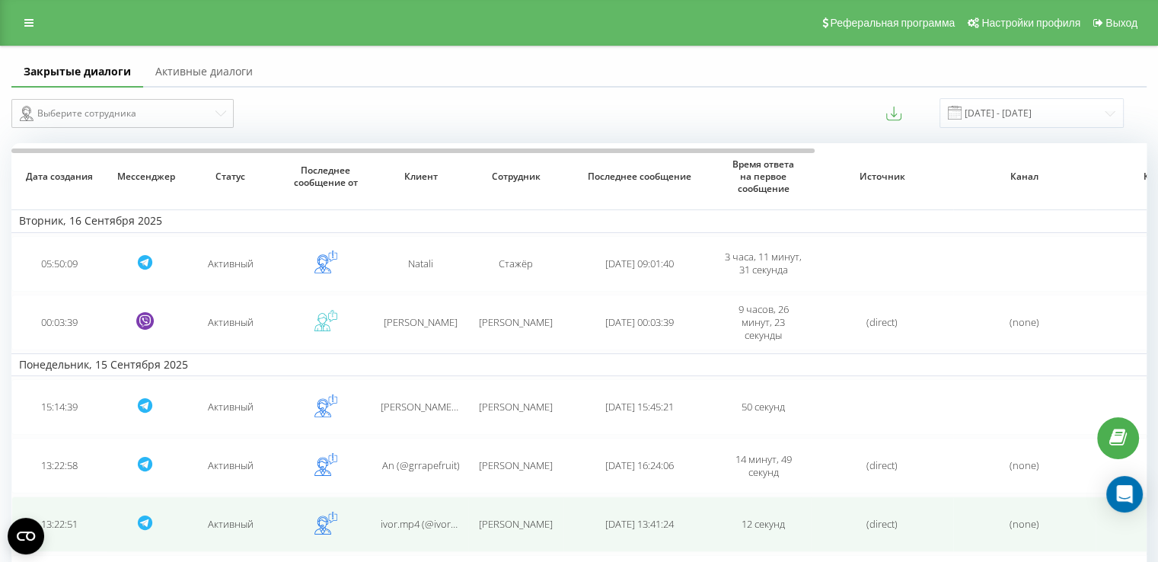
click at [388, 502] on td "ivor.mp4 (@ivormp4) ㅤ" at bounding box center [420, 525] width 95 height 56
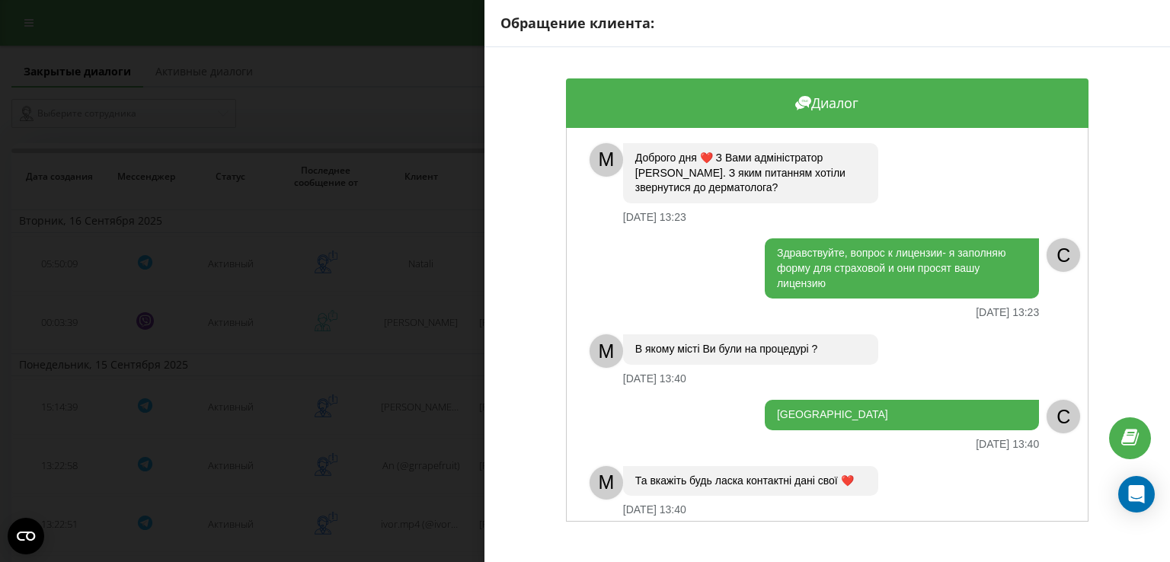
click at [417, 457] on div "Обращение клиента: Диалог M Доброго дня ❤️ З Вами адміністратор Ліза. З яким пи…" at bounding box center [585, 281] width 1170 height 562
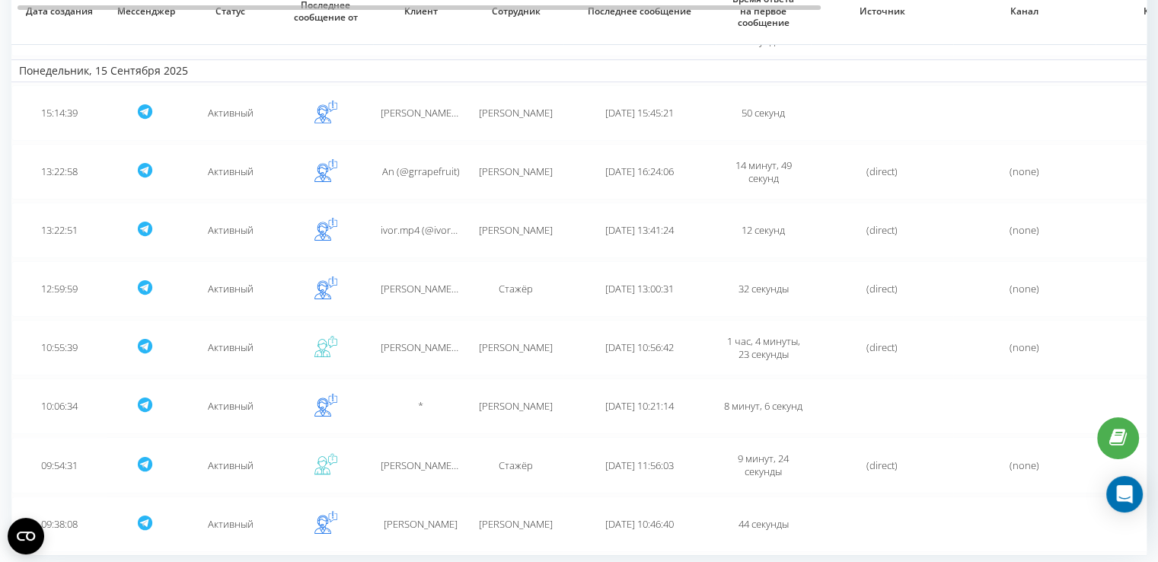
scroll to position [336, 0]
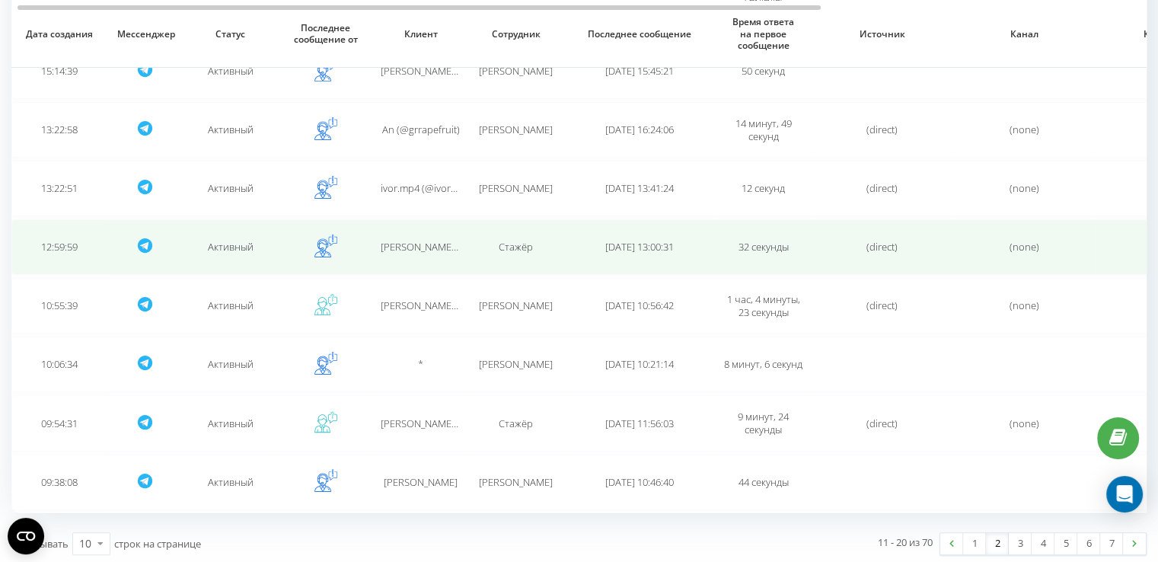
click at [511, 260] on td "Стажёр" at bounding box center [515, 247] width 95 height 56
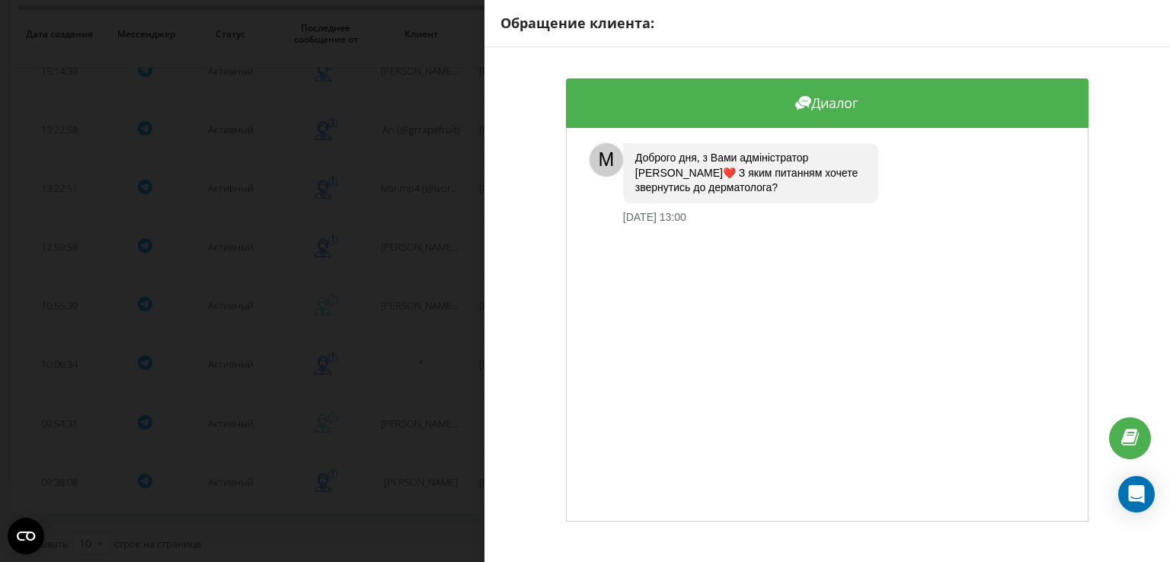
click at [438, 318] on div "Обращение клиента: Диалог M Доброго дня, з Вами адміністратор Маргарита❤️ З яки…" at bounding box center [585, 281] width 1170 height 562
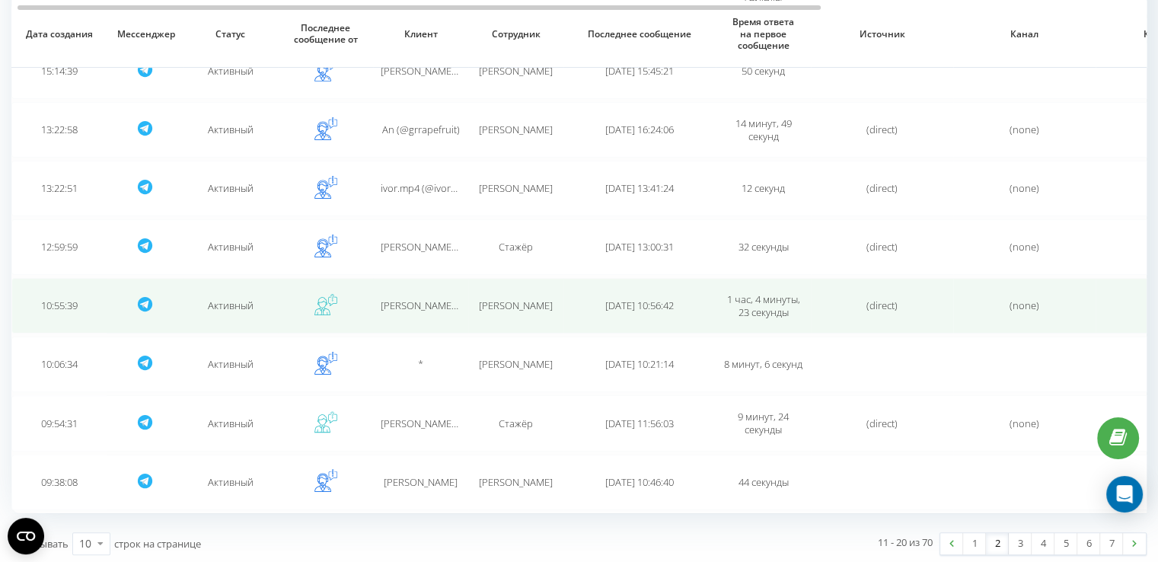
click at [433, 305] on span "Vlad (@Vladislav0065)" at bounding box center [457, 306] width 152 height 14
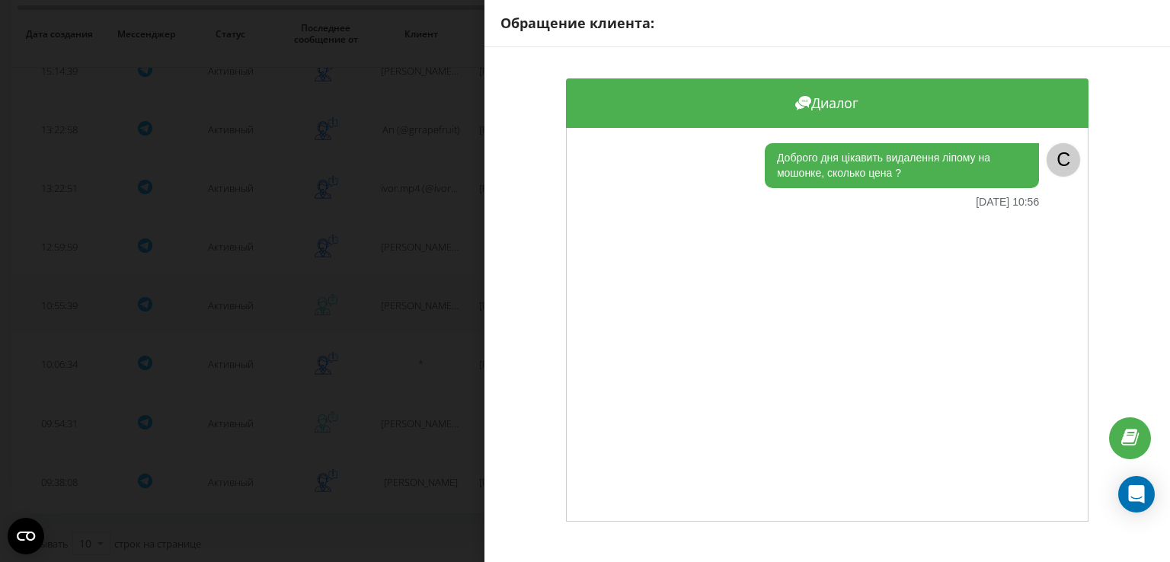
click at [433, 305] on div "Обращение клиента: Диалог Доброго дня цікавить видалення ліпому на мошонке, ско…" at bounding box center [585, 281] width 1170 height 562
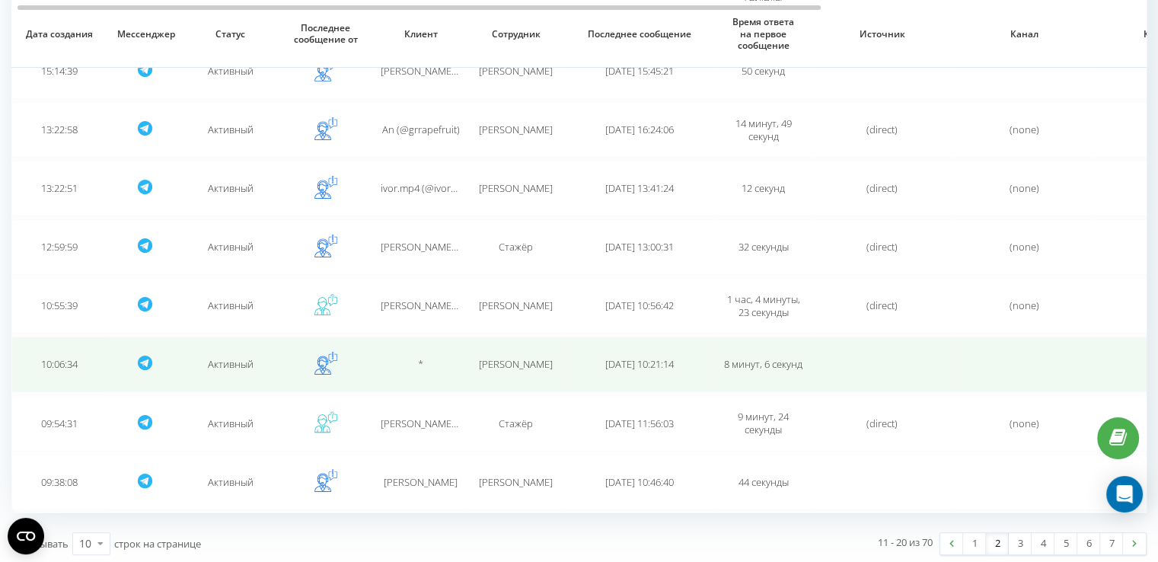
click at [427, 346] on td "*" at bounding box center [420, 365] width 95 height 56
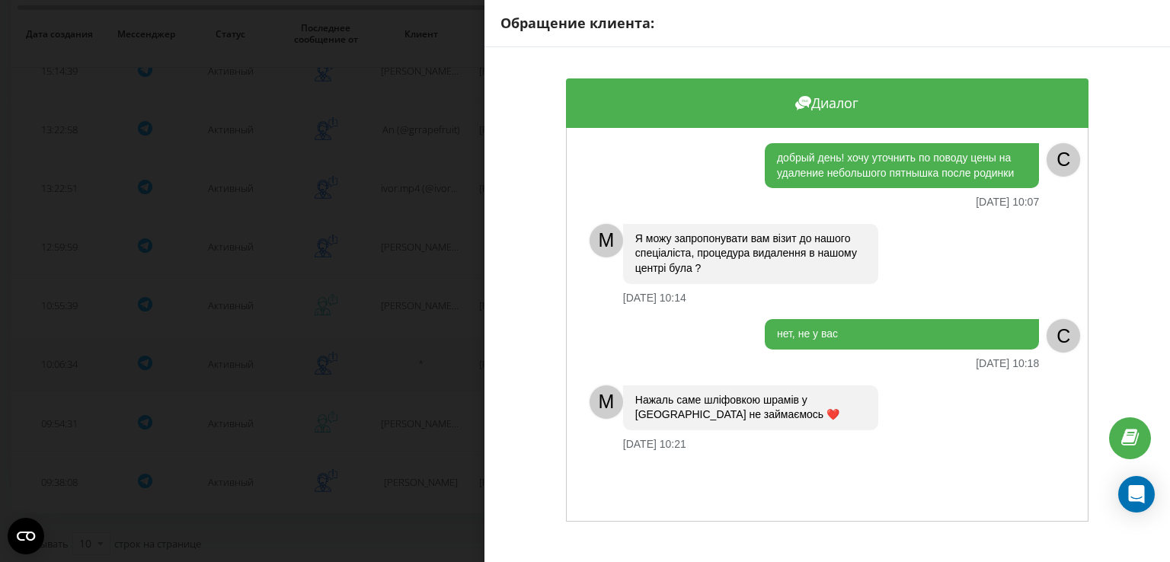
click at [427, 346] on div "Обращение клиента: Диалог добрый день! хочу уточнить по поводу цены на удаление…" at bounding box center [585, 281] width 1170 height 562
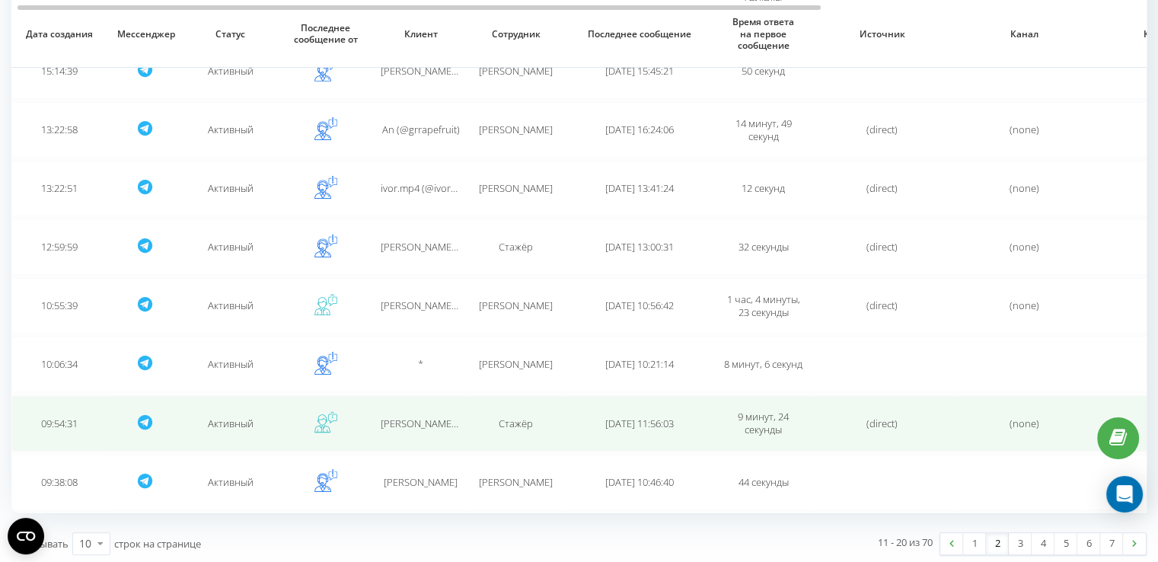
click at [407, 430] on td "Анастасія (@Nastyaphotograher) Плахотнюк" at bounding box center [420, 423] width 95 height 56
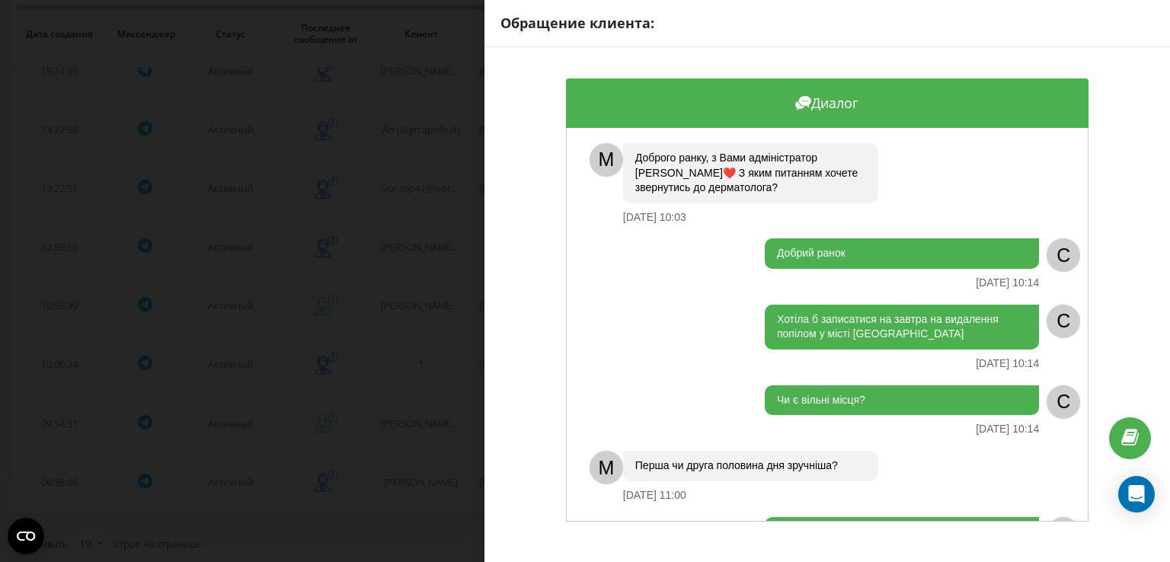
click at [470, 287] on div "Обращение клиента: Диалог M Доброго ранку, з Вами адміністратор Маргарита❤️ З я…" at bounding box center [585, 281] width 1170 height 562
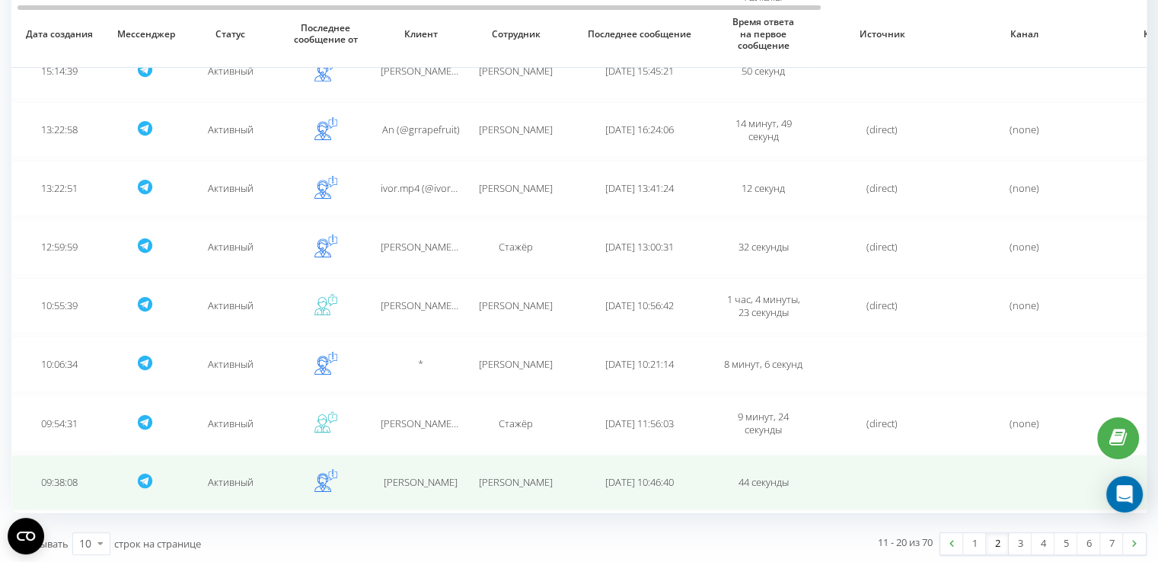
click at [400, 478] on span "Hasan K K" at bounding box center [421, 482] width 74 height 14
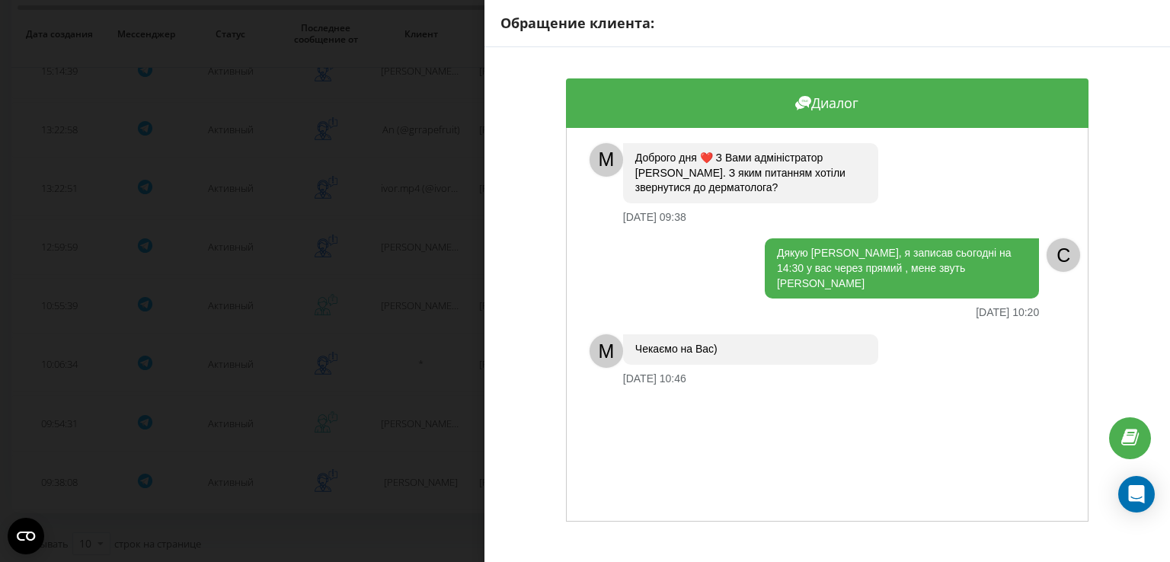
click at [402, 463] on div "Обращение клиента: Диалог M Доброго дня ❤️ З Вами адміністратор Іра. З яким пит…" at bounding box center [585, 281] width 1170 height 562
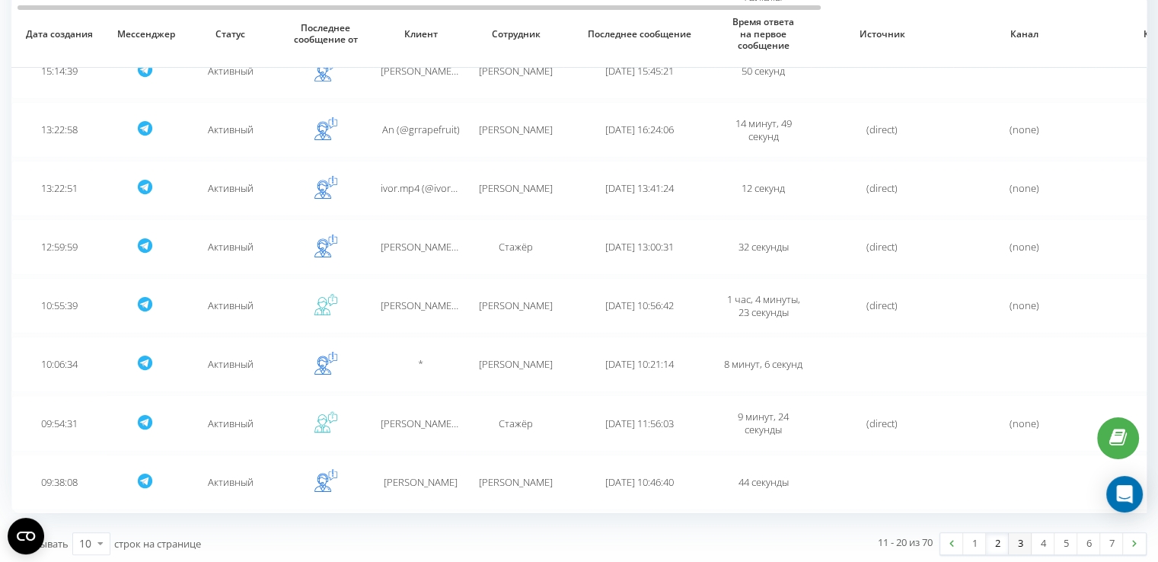
click at [1015, 535] on link "3" at bounding box center [1020, 543] width 23 height 21
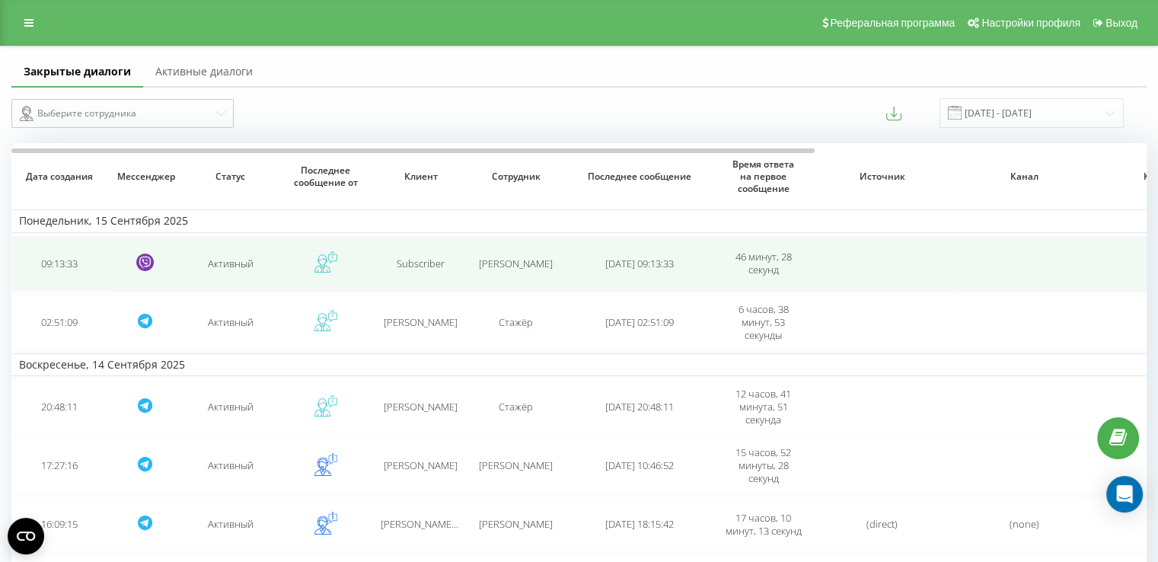
click at [413, 272] on td "Subscriber" at bounding box center [420, 264] width 95 height 56
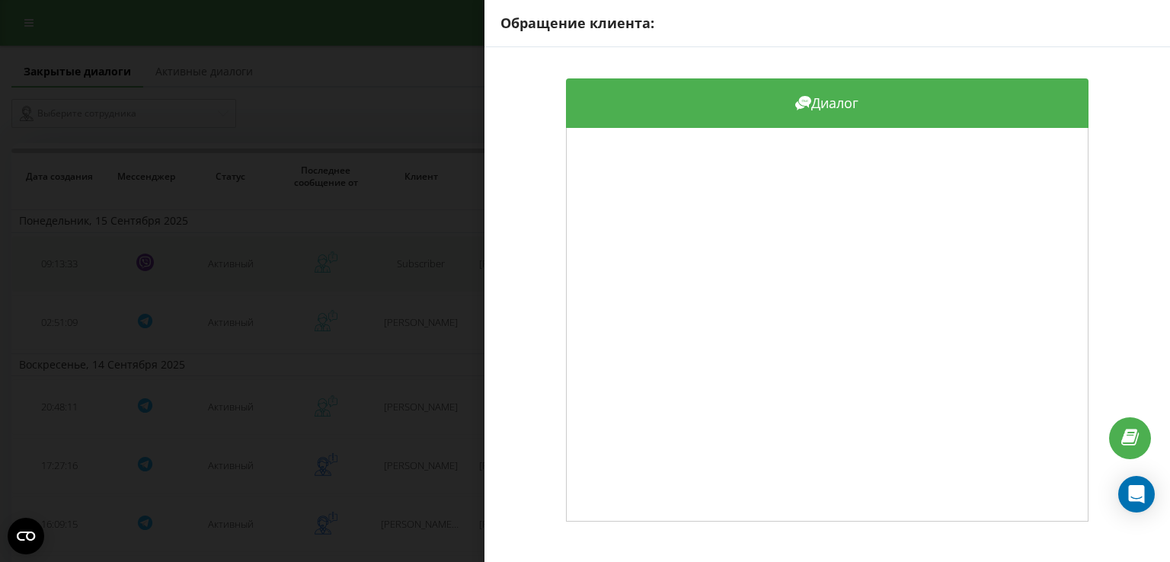
click at [413, 272] on div "Обращение клиента: Диалог" at bounding box center [585, 281] width 1170 height 562
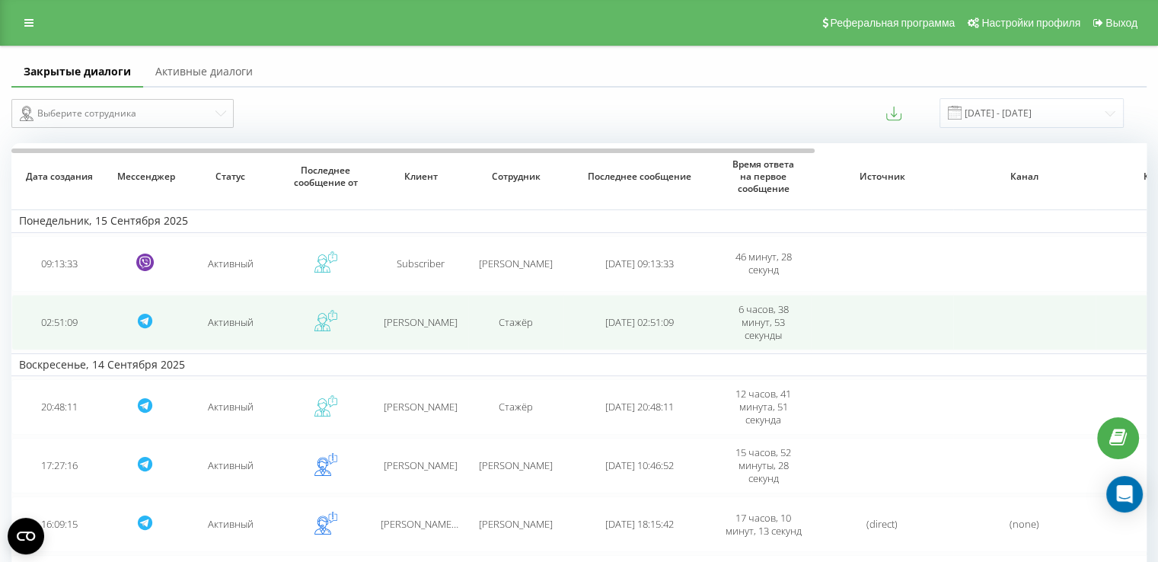
click at [430, 318] on span "вова" at bounding box center [421, 322] width 74 height 14
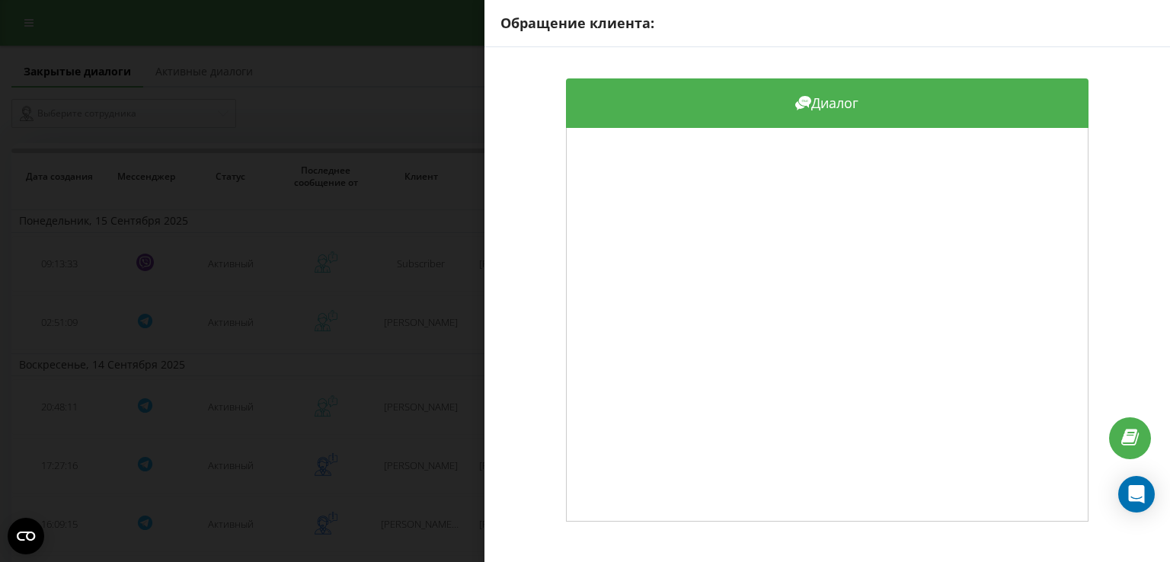
click at [415, 339] on div "Обращение клиента: Диалог" at bounding box center [585, 281] width 1170 height 562
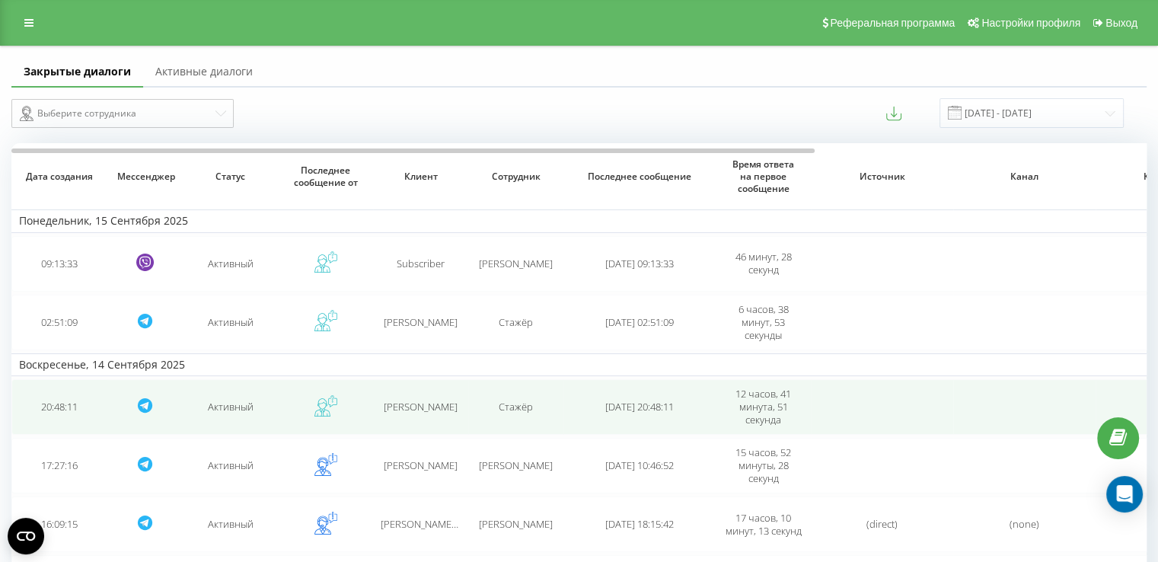
click at [417, 407] on span "Марина" at bounding box center [421, 407] width 74 height 14
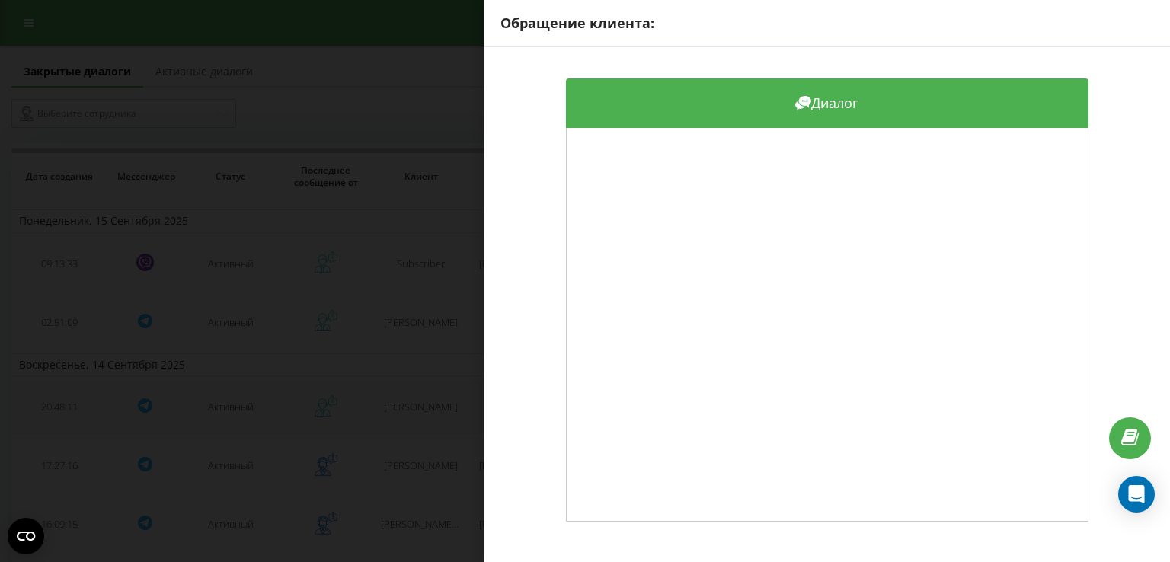
click at [417, 407] on div "Обращение клиента: Диалог" at bounding box center [585, 281] width 1170 height 562
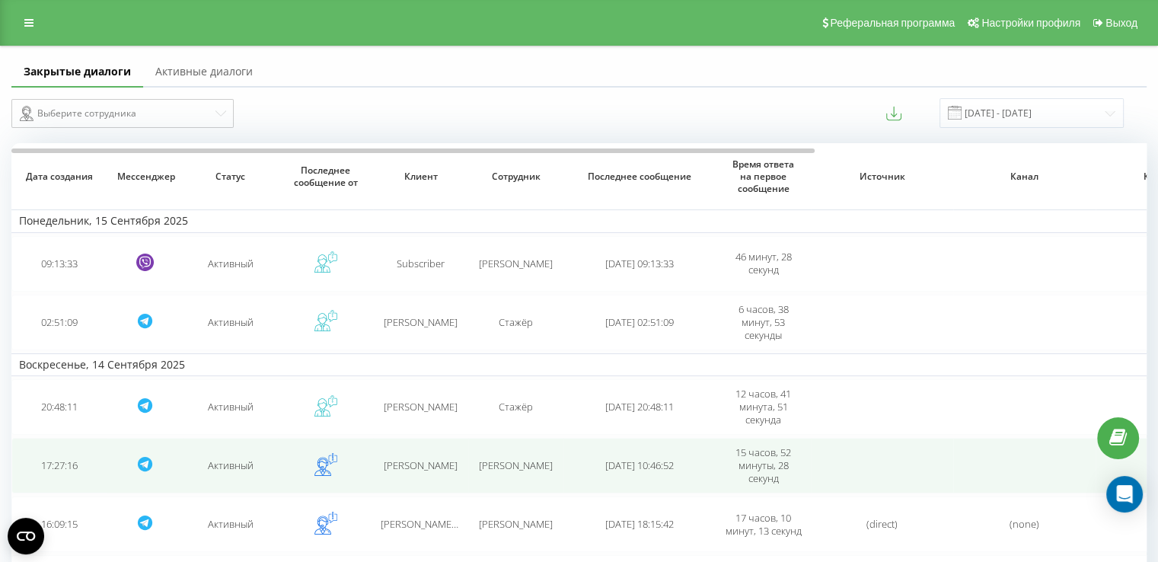
click at [420, 474] on td "Maria" at bounding box center [420, 466] width 95 height 56
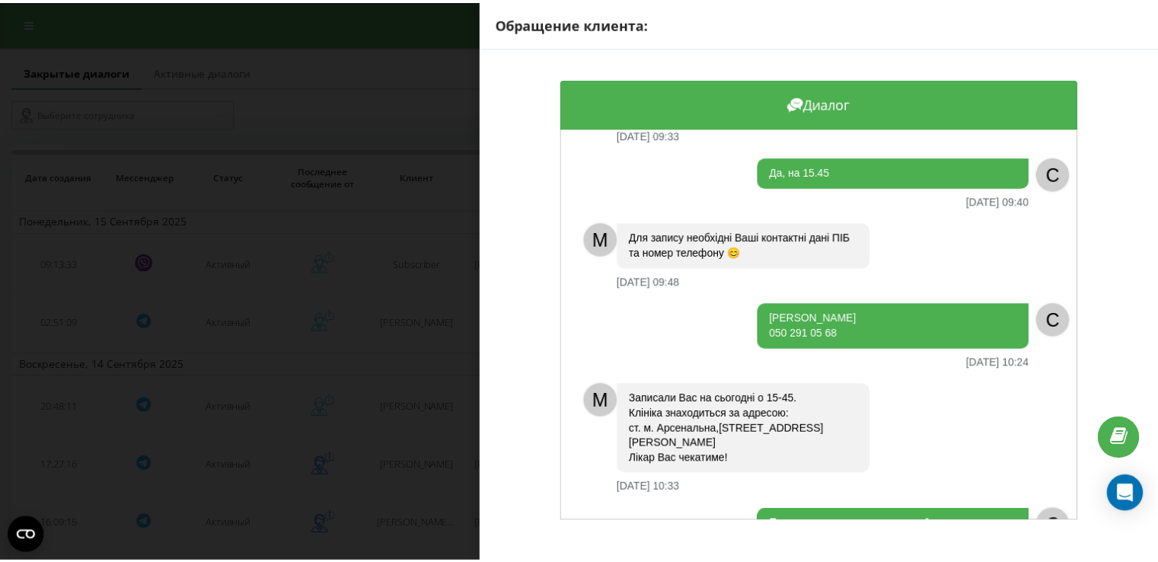
scroll to position [509, 0]
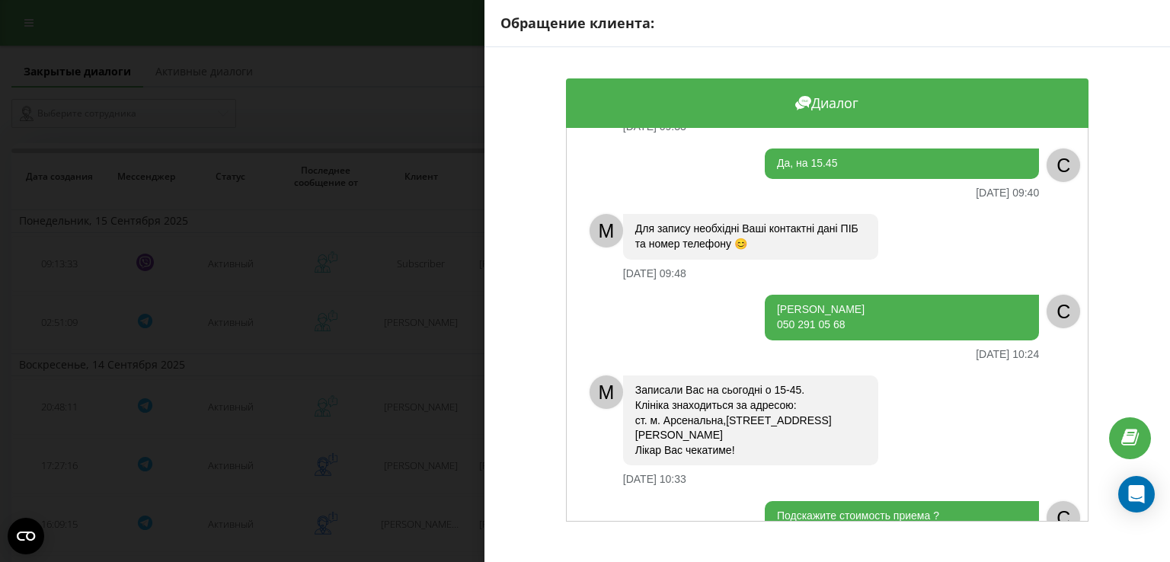
click at [362, 226] on div "Обращение клиента: Диалог M Доброго дня ❤️ З Вами адміністратор Іра. З яким пит…" at bounding box center [585, 281] width 1170 height 562
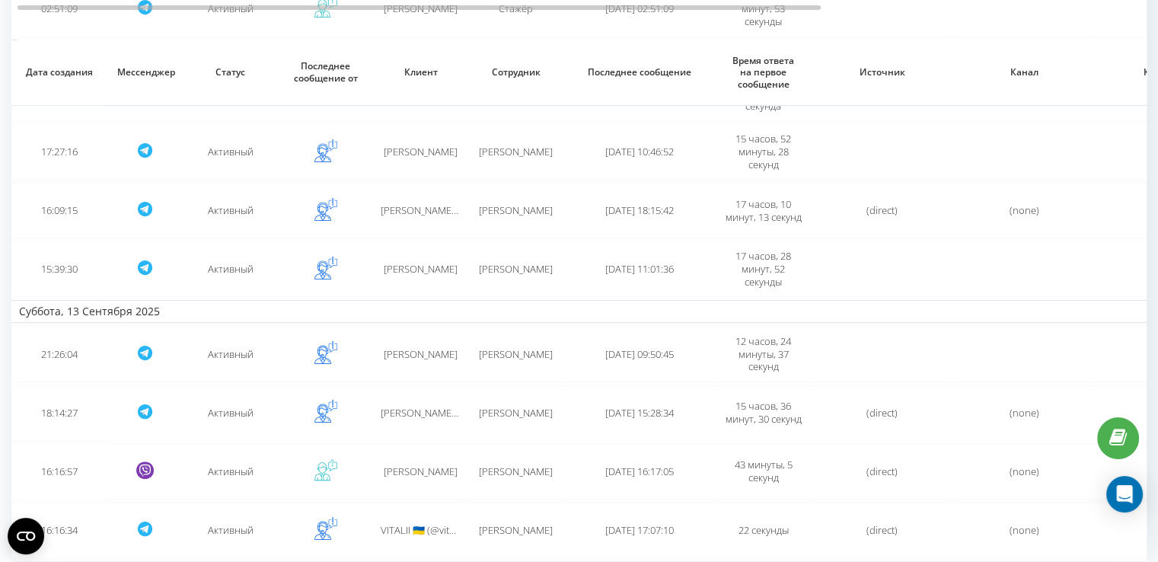
scroll to position [363, 0]
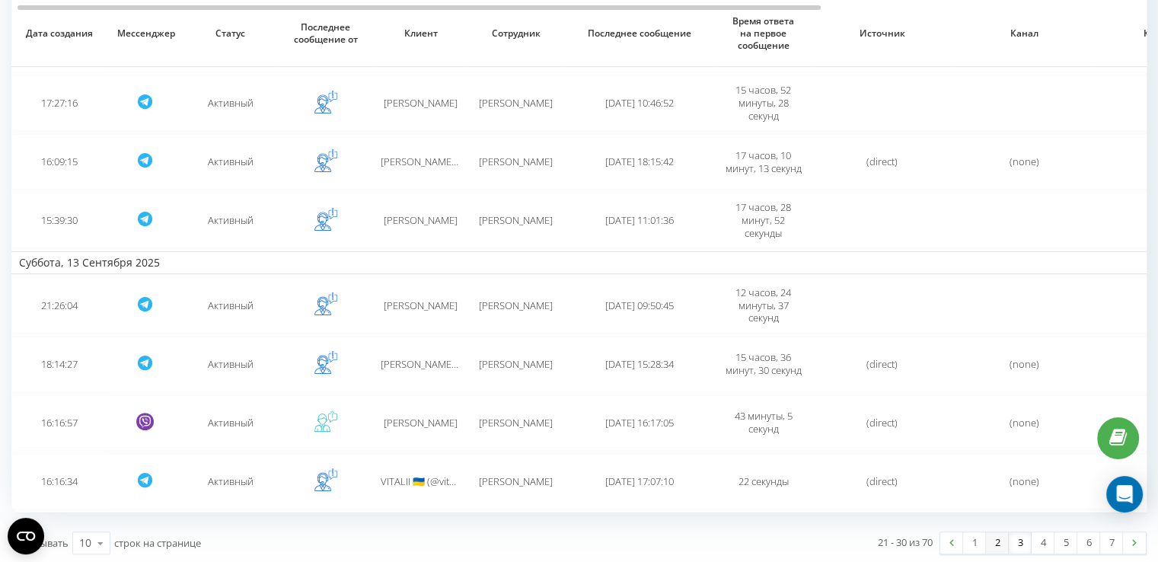
click at [995, 534] on link "2" at bounding box center [997, 542] width 23 height 21
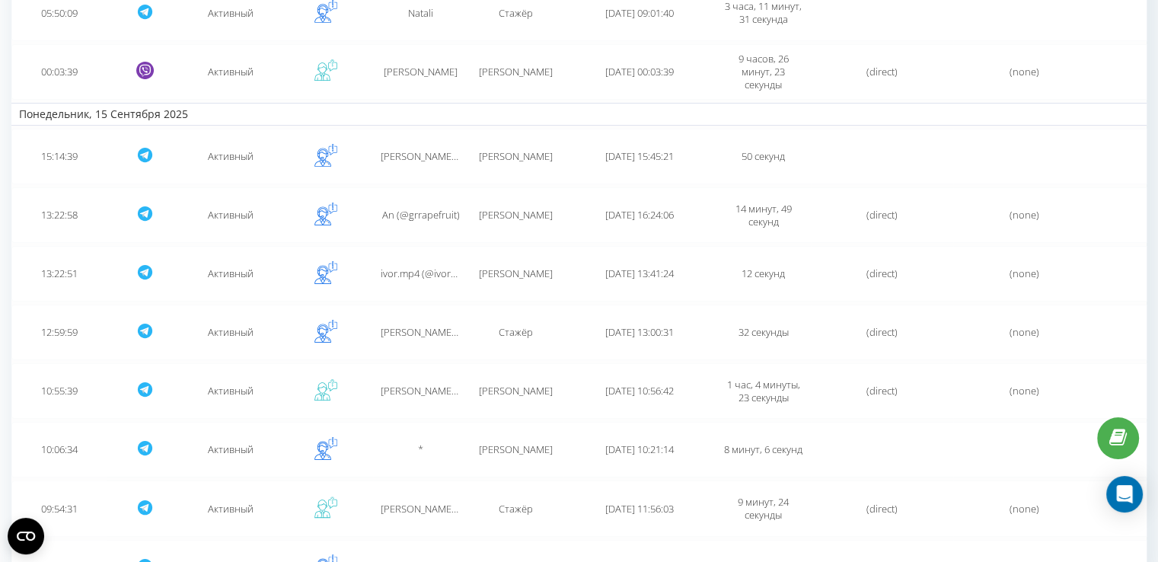
scroll to position [336, 0]
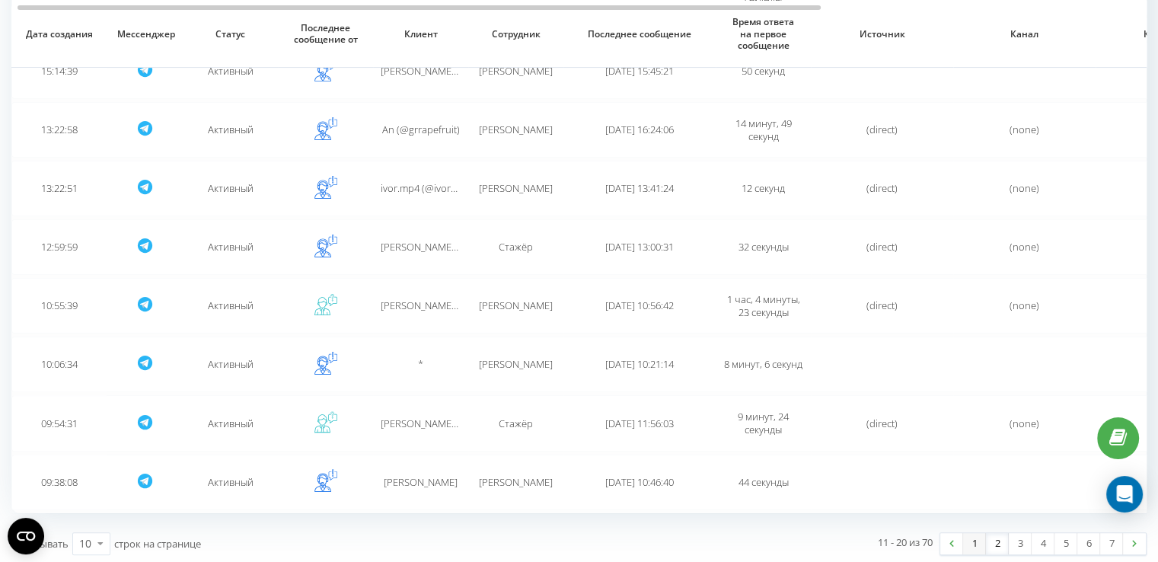
click at [982, 545] on link "1" at bounding box center [974, 543] width 23 height 21
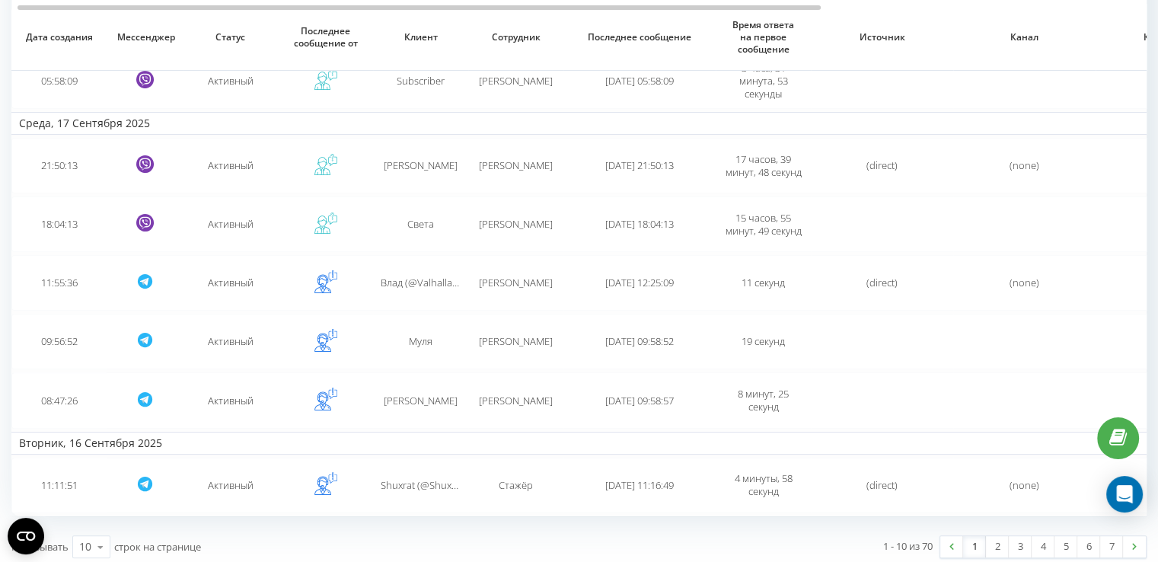
scroll to position [363, 0]
